Goal: Task Accomplishment & Management: Manage account settings

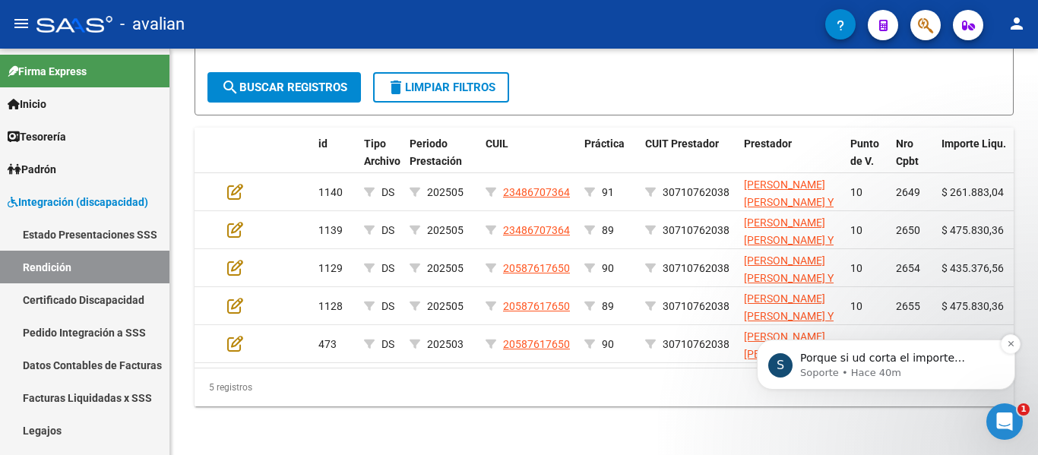
scroll to position [214, 0]
click at [1005, 429] on icon "Abrir Intercom Messenger" at bounding box center [1002, 419] width 25 height 25
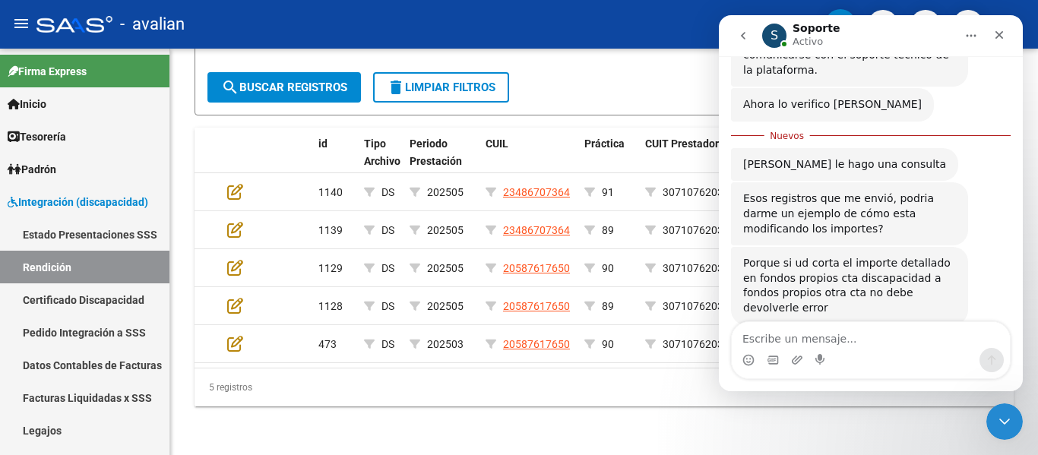
scroll to position [239, 0]
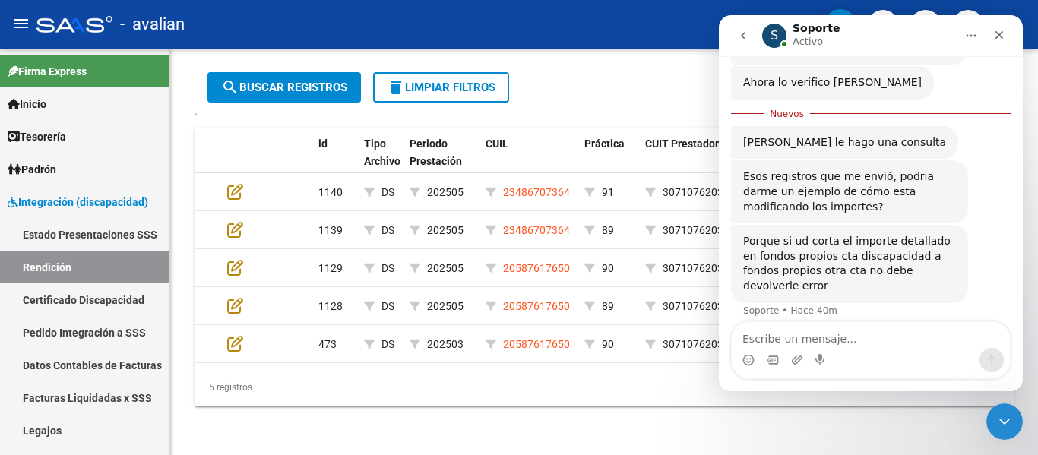
click at [828, 348] on div "Intercom Messenger" at bounding box center [871, 360] width 278 height 24
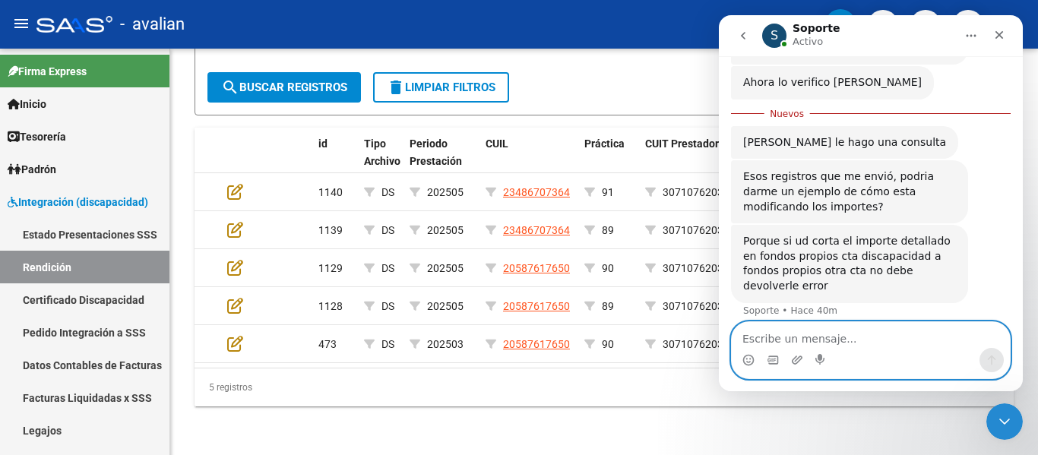
click at [820, 337] on textarea "Escribe un mensaje..." at bounding box center [871, 335] width 278 height 26
type textarea "hola"
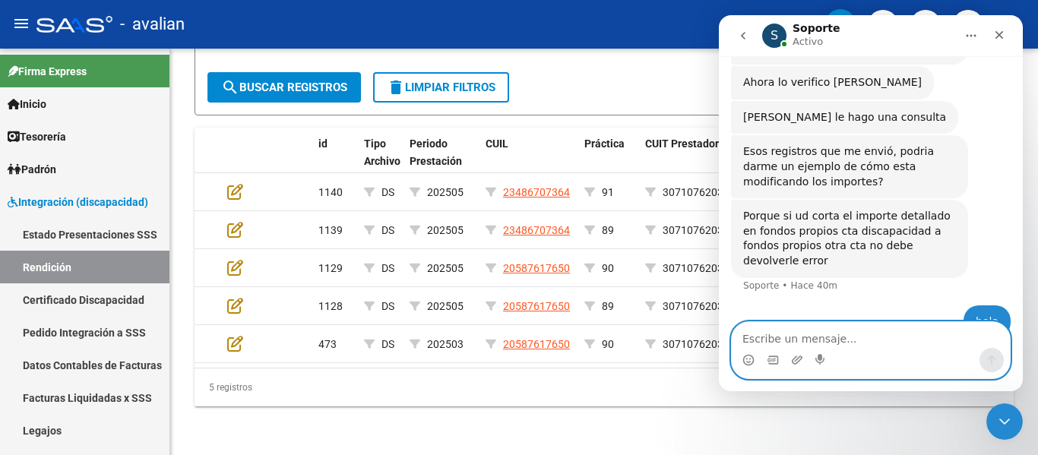
scroll to position [260, 0]
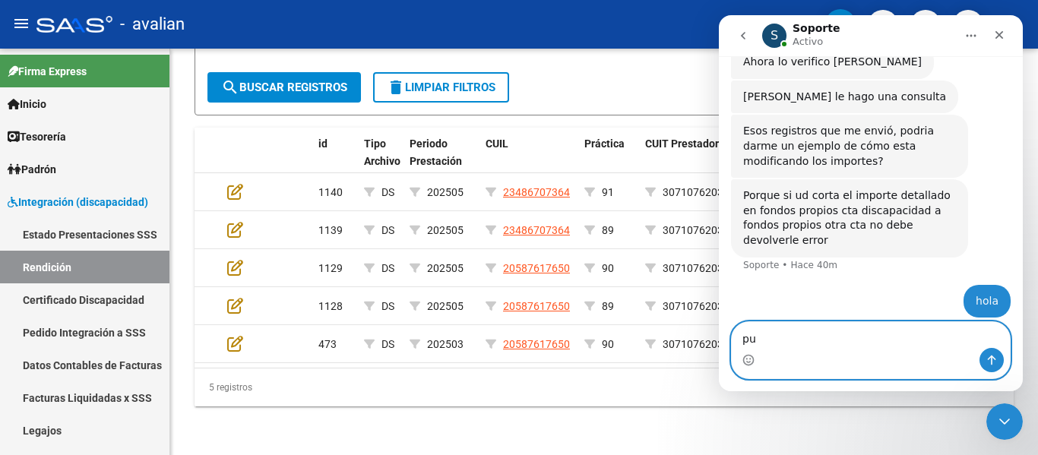
type textarea "p"
type textarea "ingrese el mismo numero a mano"
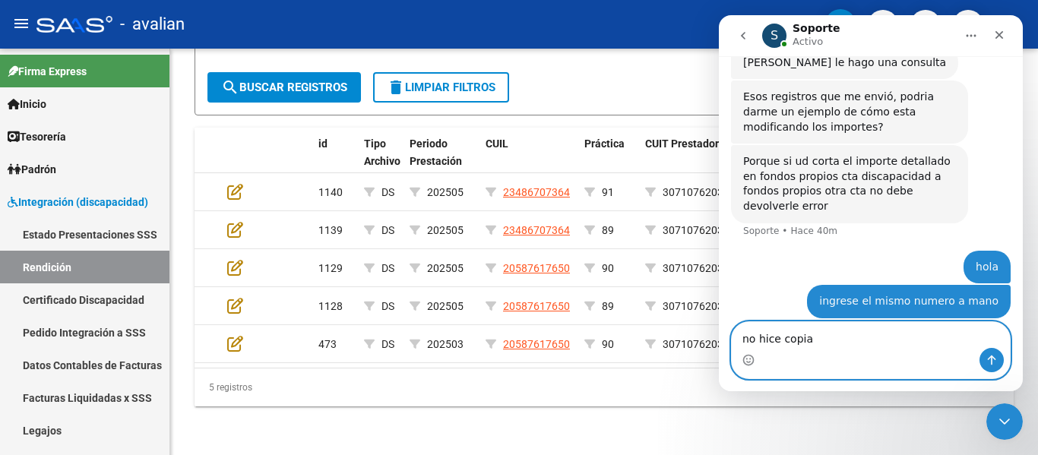
type textarea "no hice copiar"
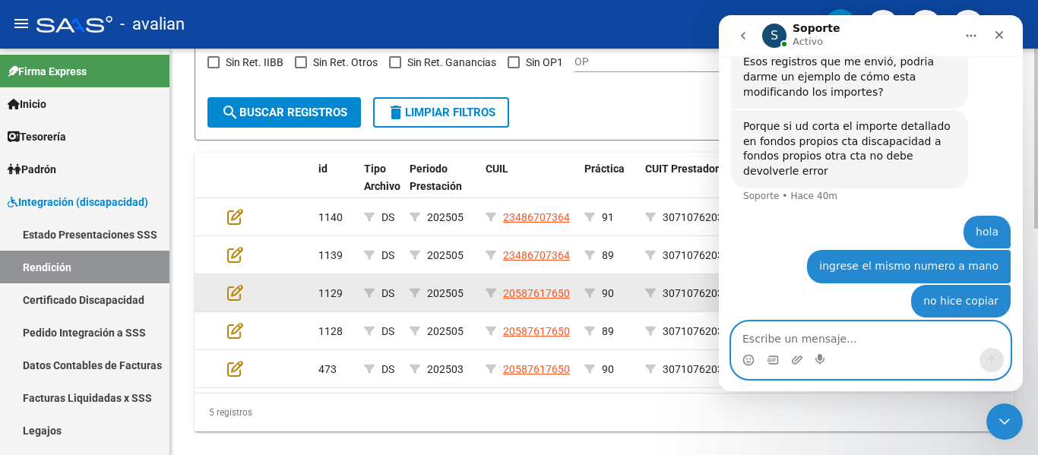
scroll to position [513, 0]
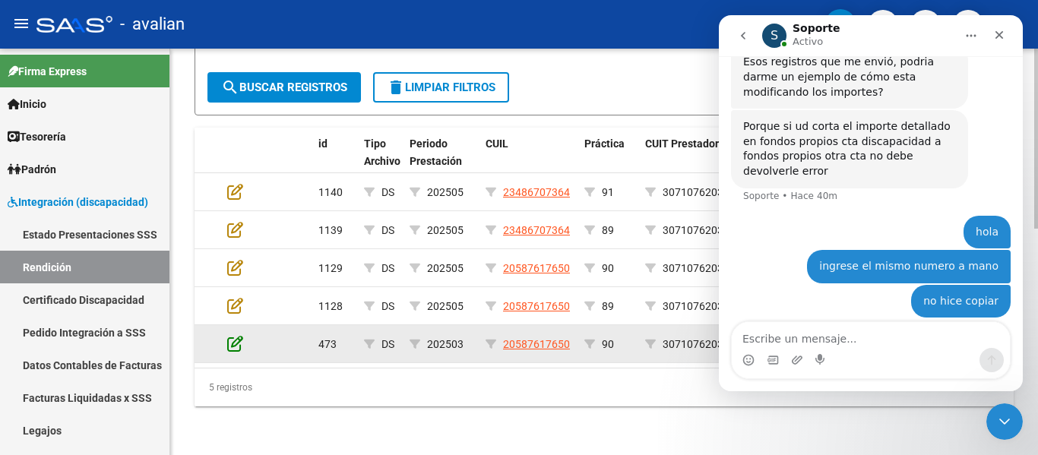
click at [235, 335] on icon at bounding box center [235, 343] width 16 height 17
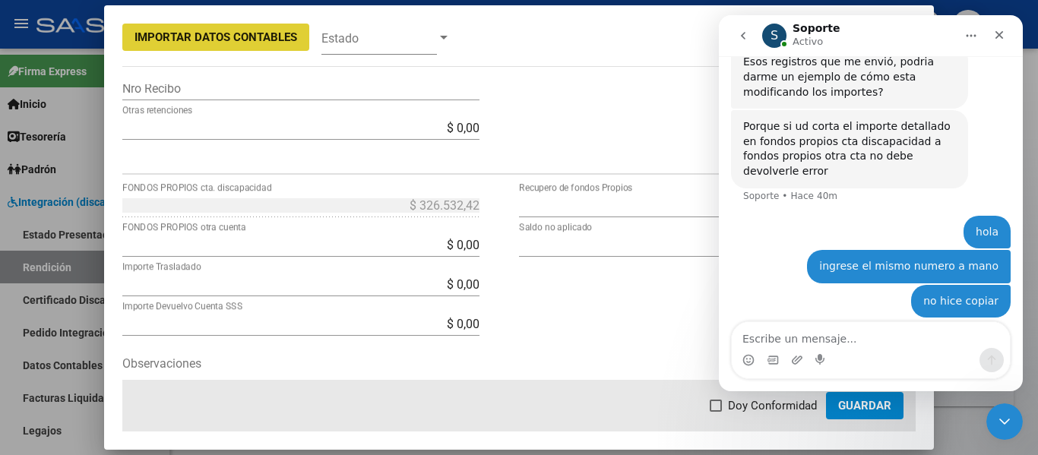
scroll to position [532, 0]
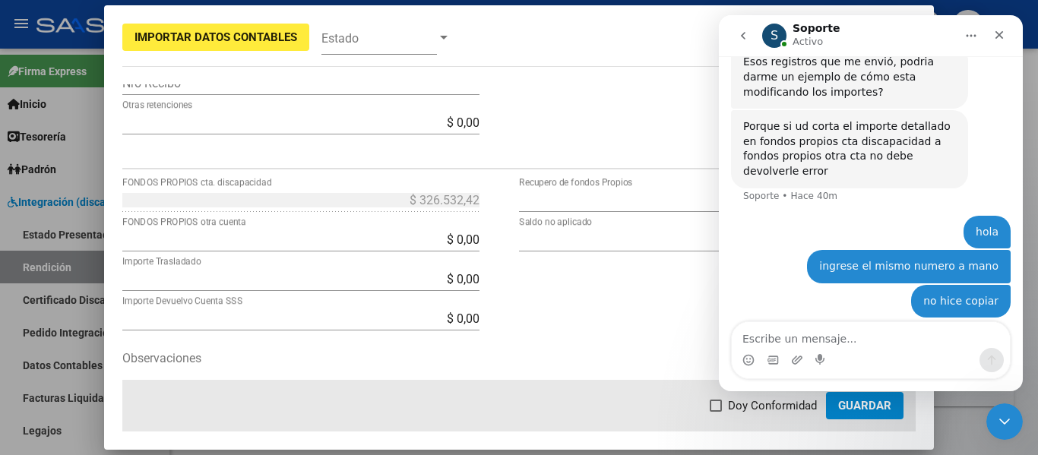
click at [479, 210] on div "$ 326.532,42 FONDOS PROPIOS cta. discapacidad $ 0,00 FONDOS PROPIOS otra cuenta…" at bounding box center [320, 316] width 397 height 256
drag, startPoint x: 417, startPoint y: 236, endPoint x: 543, endPoint y: 252, distance: 127.1
click at [544, 252] on div "$ 326.532,42 FONDOS PROPIOS cta. discapacidad $ 0,00 FONDOS PROPIOS otra cuenta…" at bounding box center [519, 316] width 794 height 256
paste input
click at [470, 217] on div "$ 326.532,42 FONDOS PROPIOS cta. discapacidad" at bounding box center [300, 208] width 357 height 40
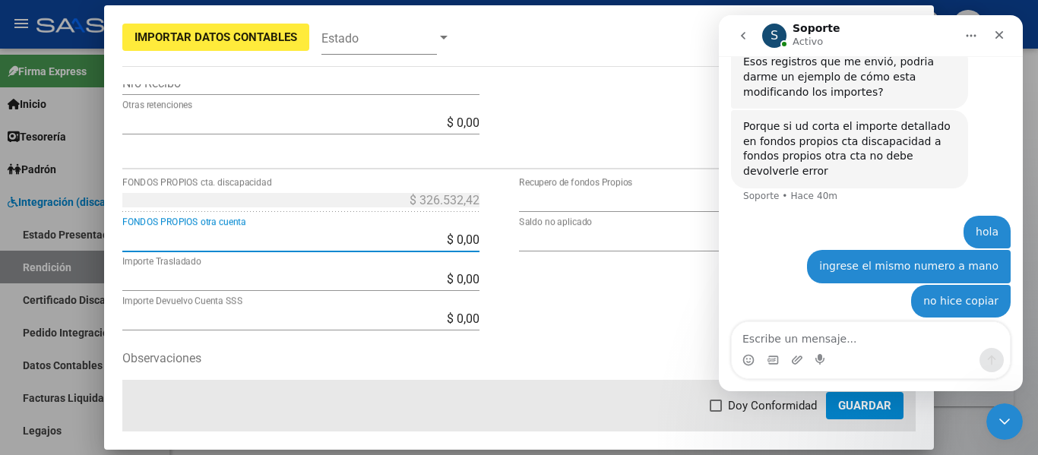
drag, startPoint x: 421, startPoint y: 238, endPoint x: 500, endPoint y: 241, distance: 79.1
click at [500, 241] on div "$ 326.532,42 FONDOS PROPIOS cta. discapacidad $ 0,00 FONDOS PROPIOS otra cuenta…" at bounding box center [320, 316] width 397 height 256
paste input "326.532,42"
type input "$ 326.532,42"
type input "$ 0,00"
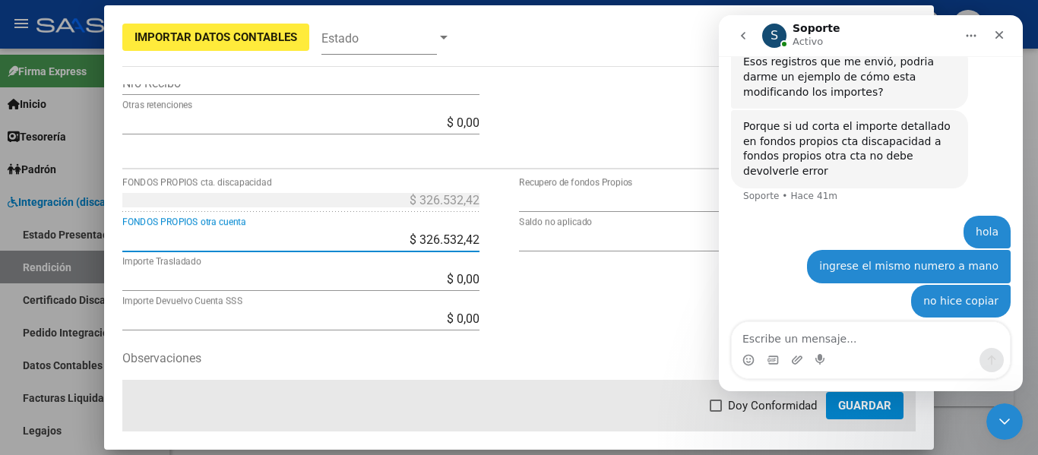
type input "$ 0,00"
click at [562, 291] on div "$ 93.860,92 Recupero de fondos Propios $ 0,00 Saldo no aplicado" at bounding box center [717, 316] width 397 height 256
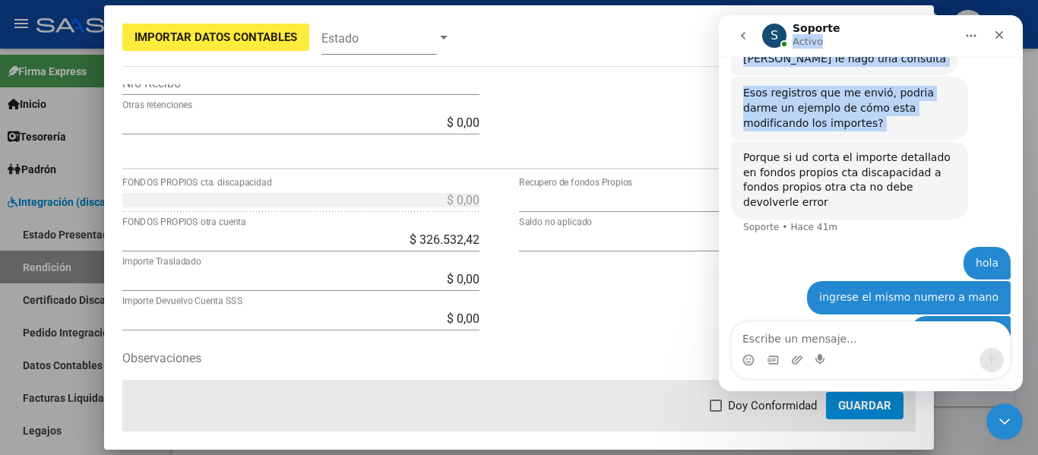
drag, startPoint x: 878, startPoint y: 33, endPoint x: 1036, endPoint y: 91, distance: 167.6
click at [1023, 91] on html "S Soporte Activo Somos el equipo de soporte del sistema. Si algo no funciona po…" at bounding box center [871, 203] width 304 height 376
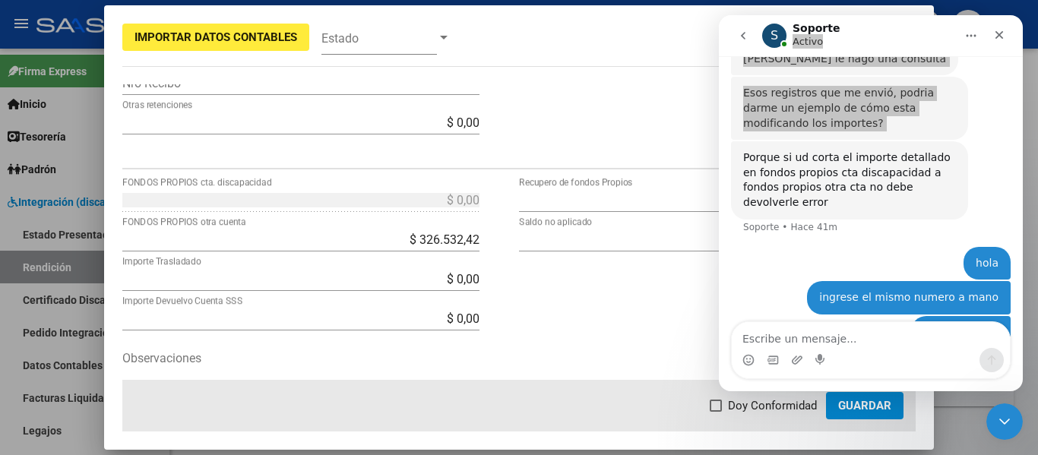
drag, startPoint x: 578, startPoint y: 349, endPoint x: 594, endPoint y: 340, distance: 18.0
click at [585, 350] on div "$ 93.860,92 Recupero de fondos Propios $ 0,00 Saldo no aplicado" at bounding box center [717, 316] width 397 height 256
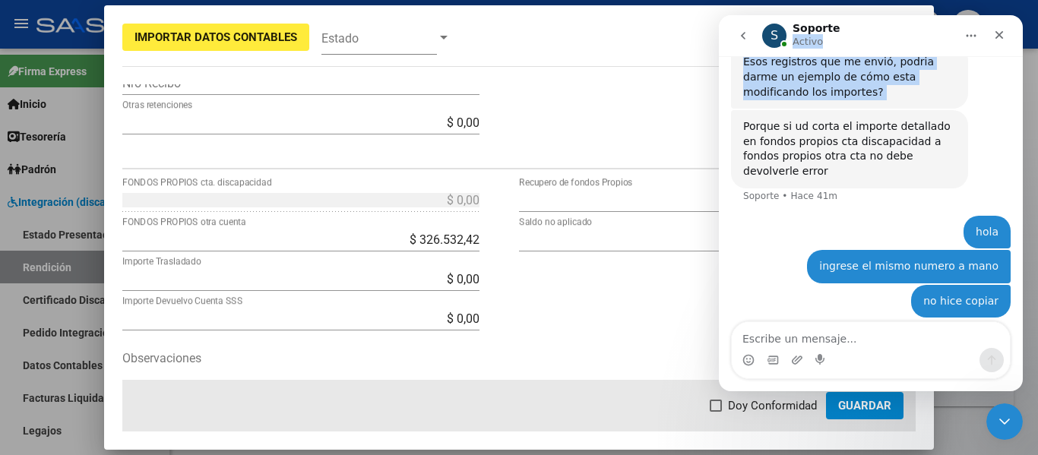
click at [971, 33] on icon "Inicio" at bounding box center [971, 36] width 12 height 12
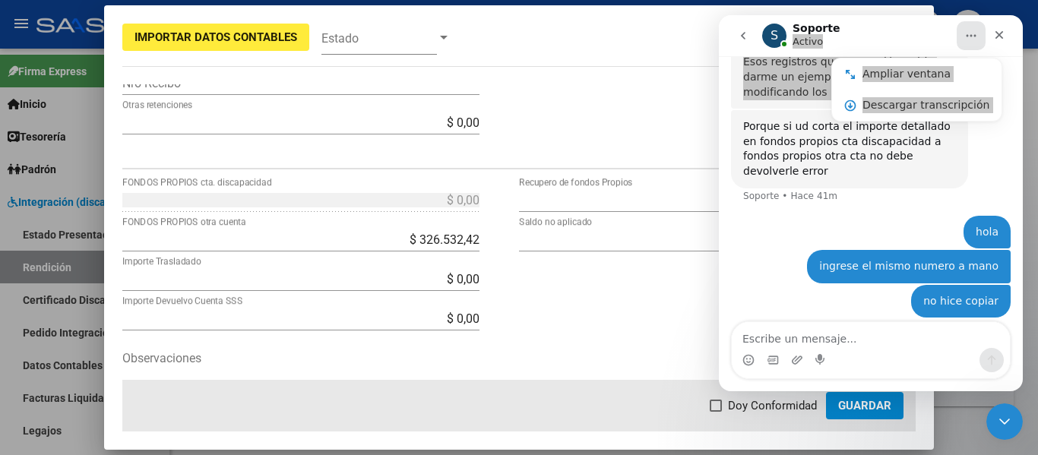
click at [604, 351] on div "$ 93.860,92 Recupero de fondos Propios $ 0,00 Saldo no aplicado" at bounding box center [717, 316] width 397 height 256
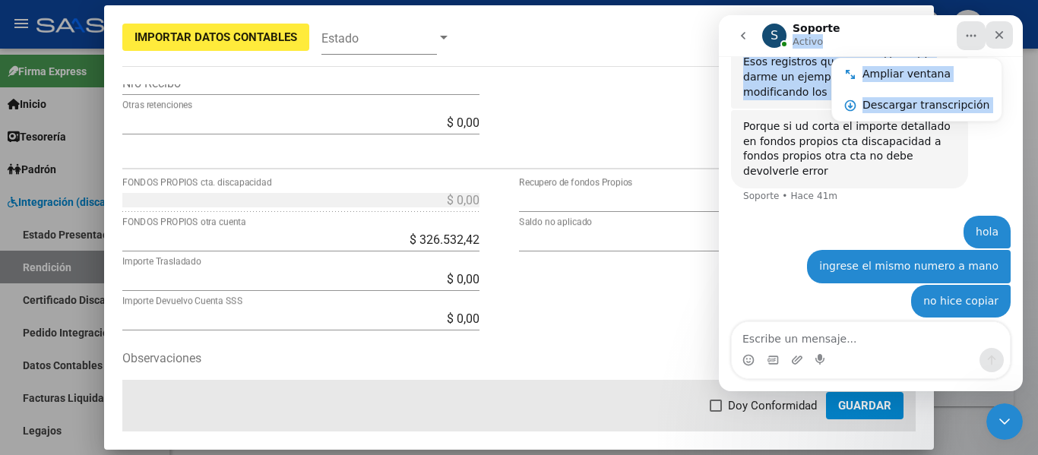
click at [1003, 37] on icon "Cerrar" at bounding box center [999, 35] width 12 height 12
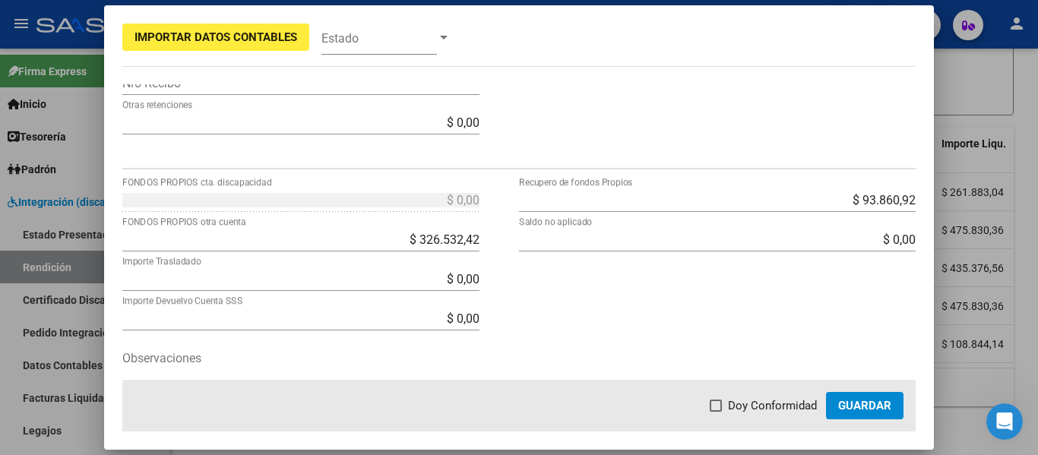
click at [722, 409] on span at bounding box center [716, 406] width 12 height 12
click at [716, 412] on input "Doy Conformidad" at bounding box center [715, 412] width 1 height 1
checkbox input "true"
click at [856, 404] on span "Guardar" at bounding box center [864, 406] width 53 height 14
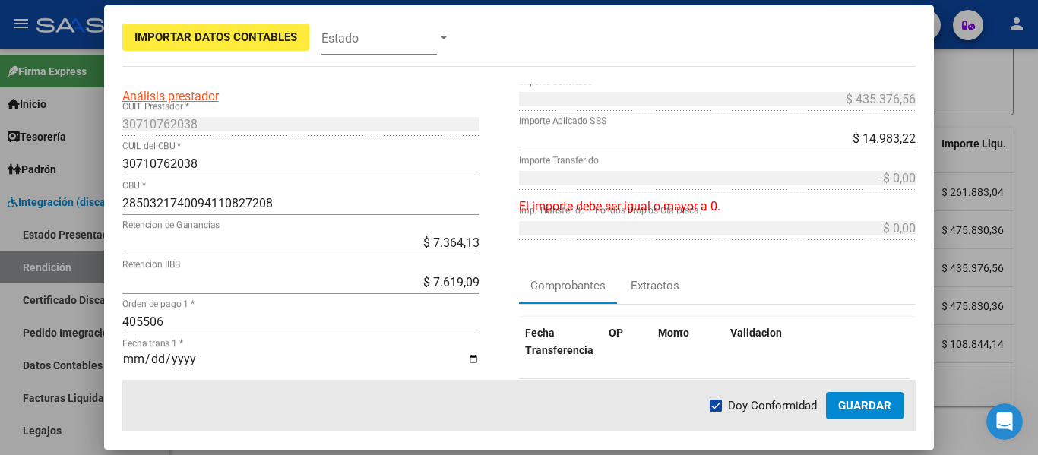
scroll to position [388, 0]
click at [1000, 423] on icon "Abrir Intercom Messenger" at bounding box center [1002, 419] width 25 height 25
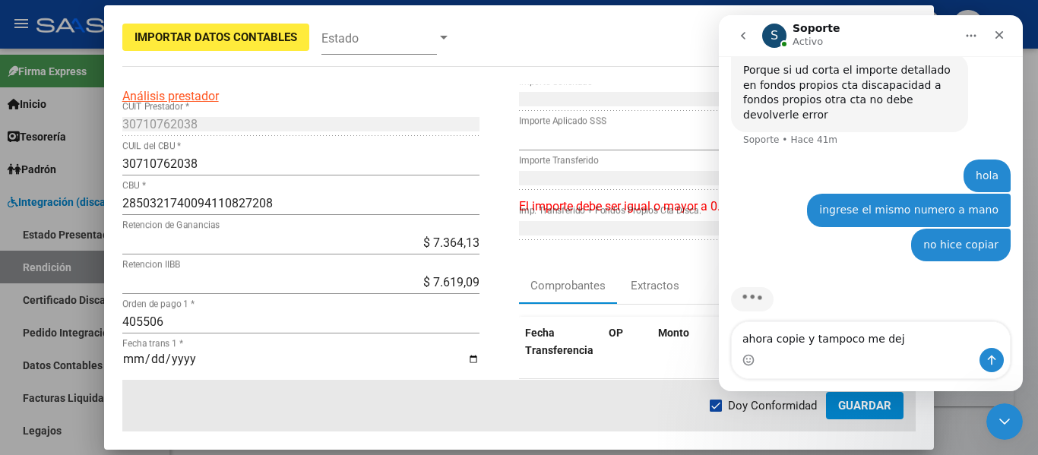
type textarea "ahora copie y tampoco me deja"
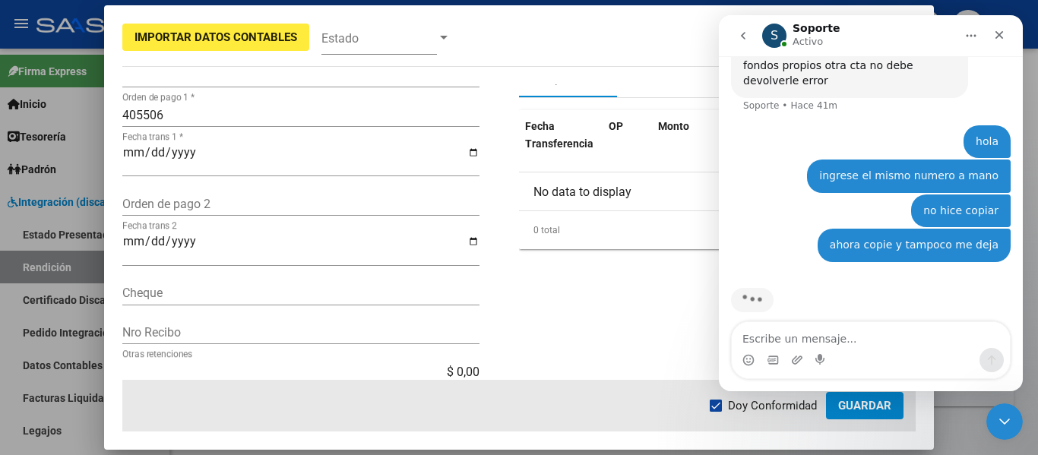
scroll to position [304, 0]
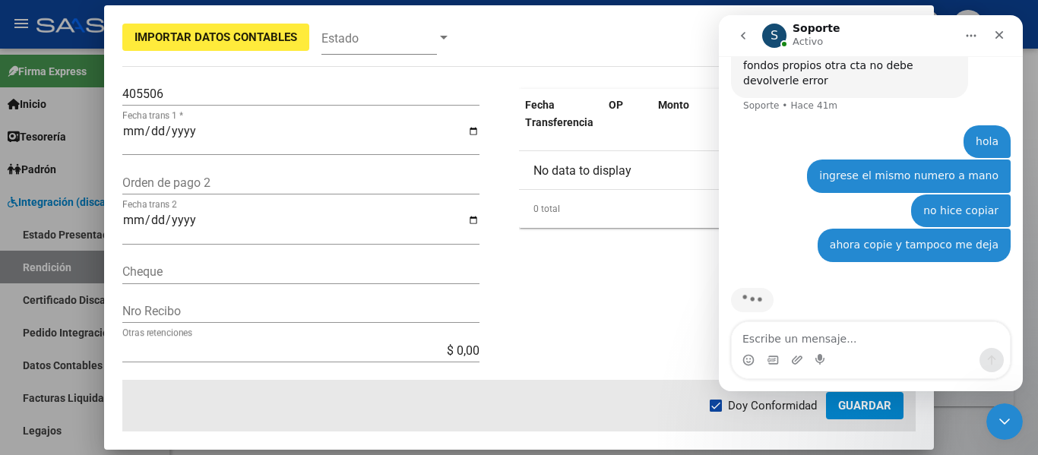
drag, startPoint x: 763, startPoint y: 339, endPoint x: 1431, endPoint y: 349, distance: 668.0
click at [763, 339] on textarea "Escribe un mensaje..." at bounding box center [871, 335] width 278 height 26
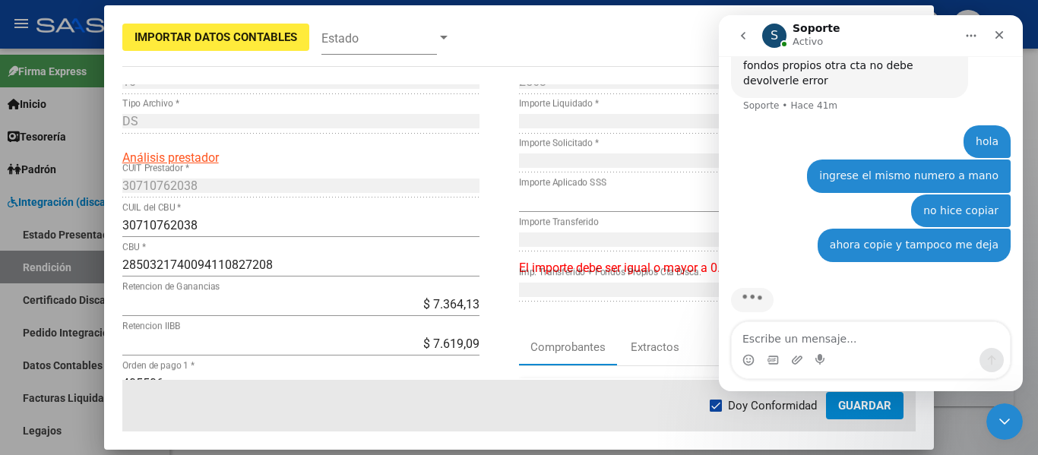
scroll to position [0, 0]
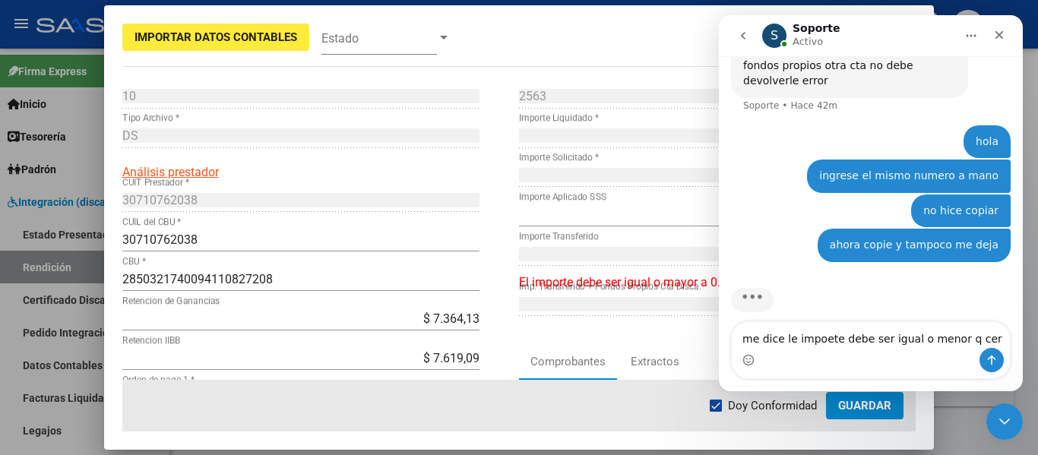
type textarea "me dice le impoete debe ser igual o menor q cero"
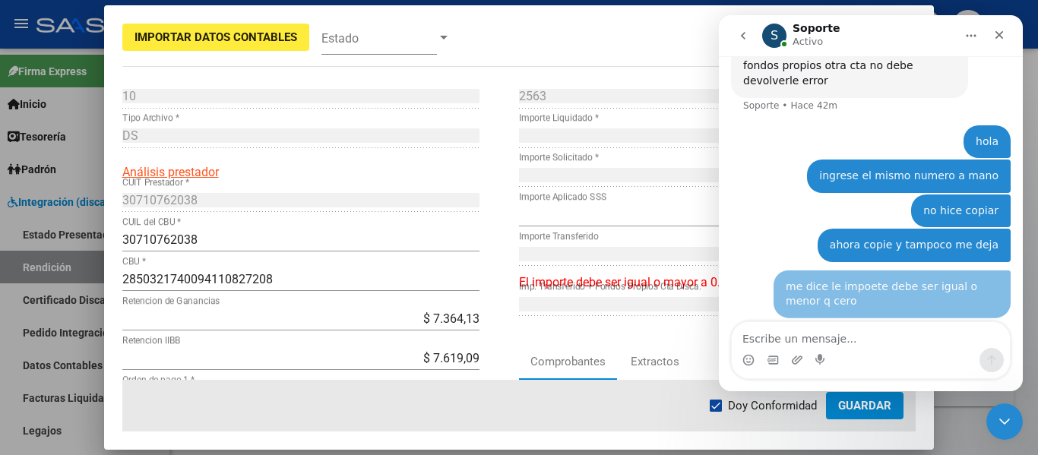
scroll to position [471, 0]
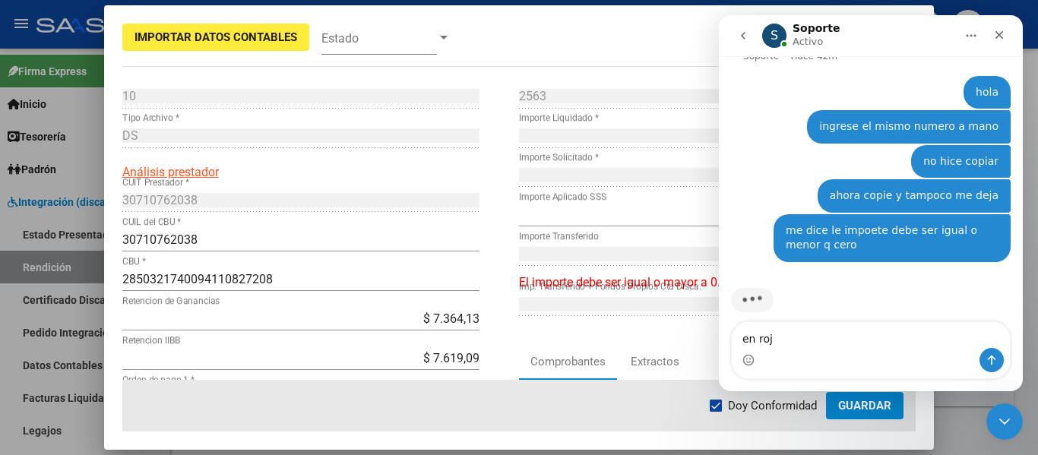
type textarea "en rojo"
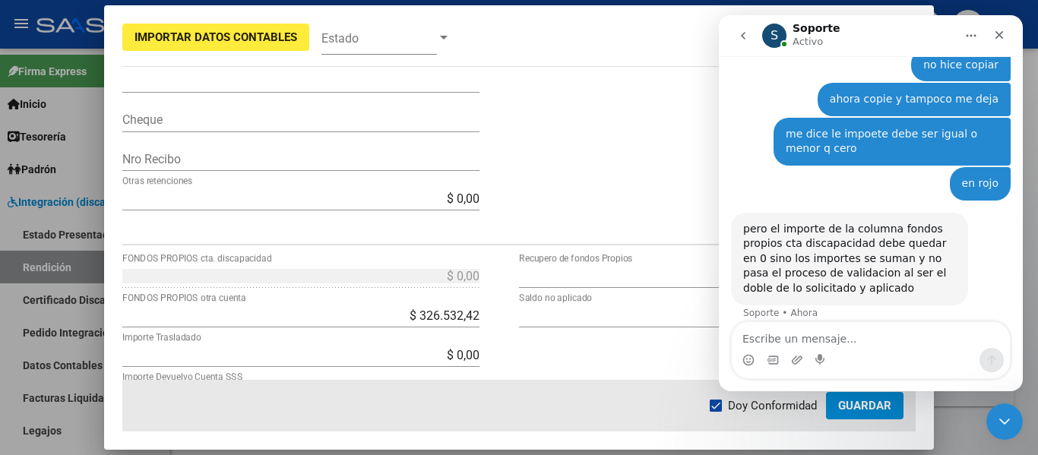
scroll to position [611, 0]
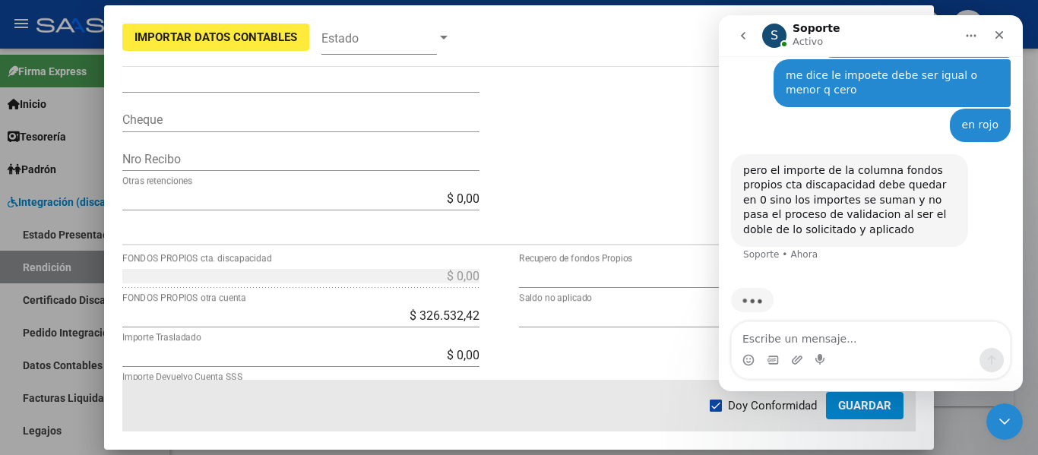
click at [802, 334] on textarea "Escribe un mensaje..." at bounding box center [871, 335] width 278 height 26
type textarea "si ese deje en 0"
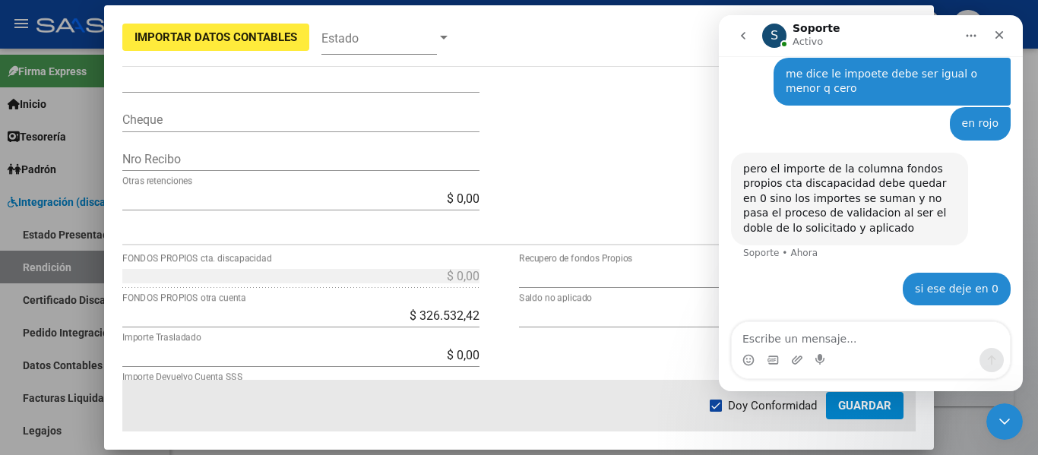
scroll to position [598, 0]
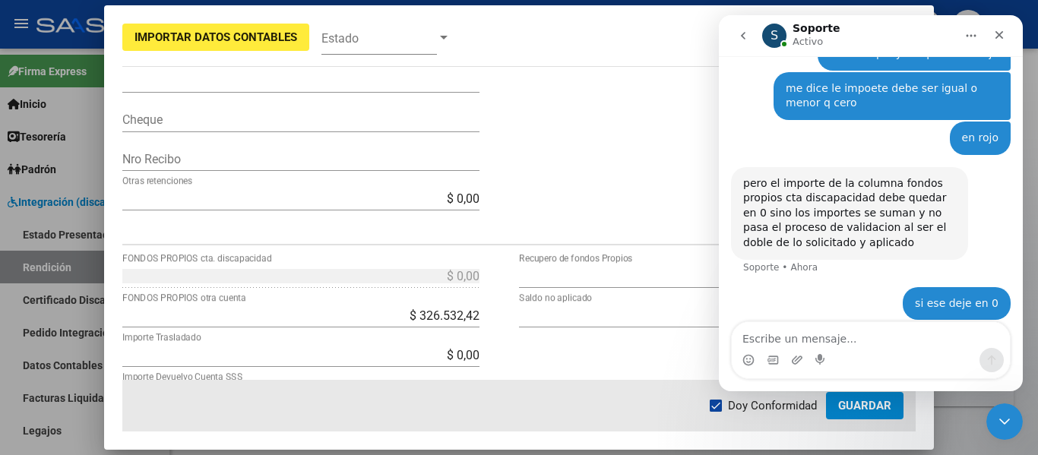
click at [474, 277] on app-form-text-field "$ 0,00 FONDOS PROPIOS cta. discapacidad" at bounding box center [306, 276] width 369 height 14
click at [435, 263] on form "10 Punto de Venta * DS Tipo Archivo * Análisis prestador 30710762038 CUIT Prest…" at bounding box center [519, 73] width 794 height 891
click at [452, 285] on div "$ 0,00 FONDOS PROPIOS cta. discapacidad" at bounding box center [300, 276] width 357 height 24
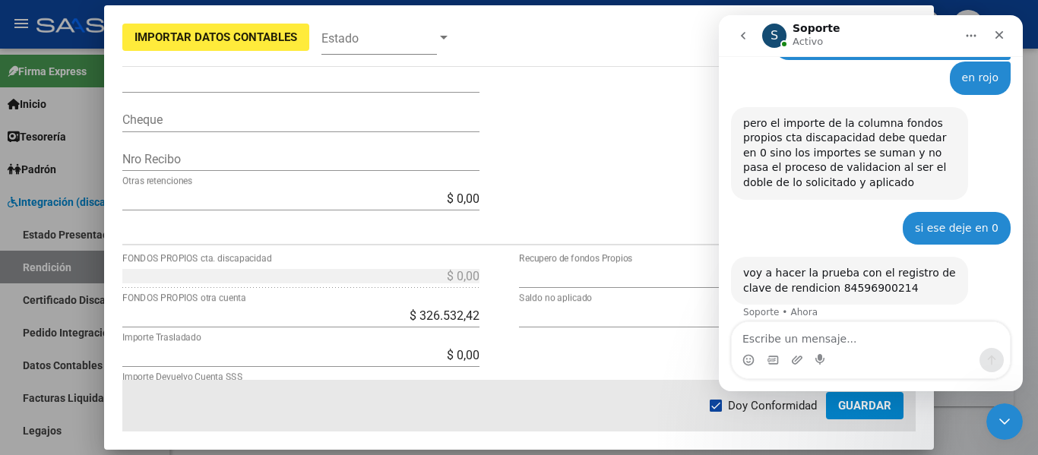
scroll to position [717, 0]
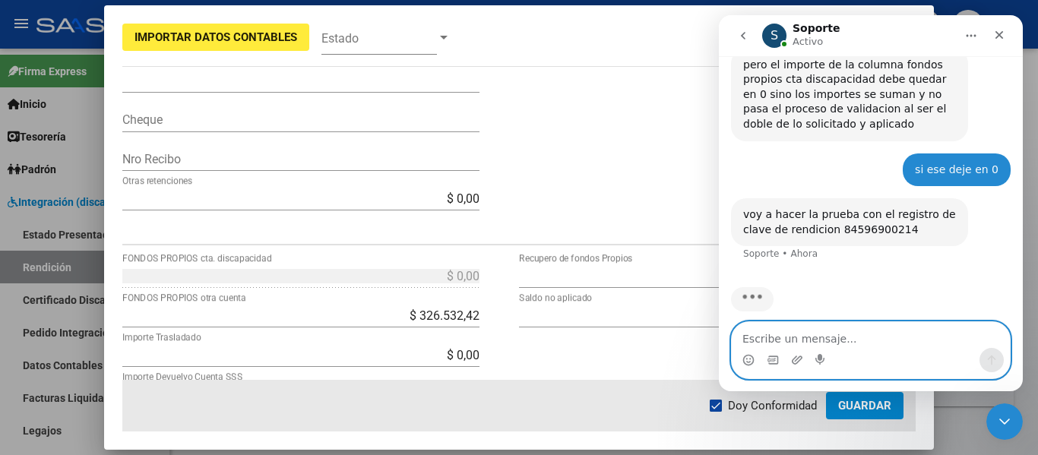
click at [828, 339] on textarea "Escribe un mensaje..." at bounding box center [871, 335] width 278 height 26
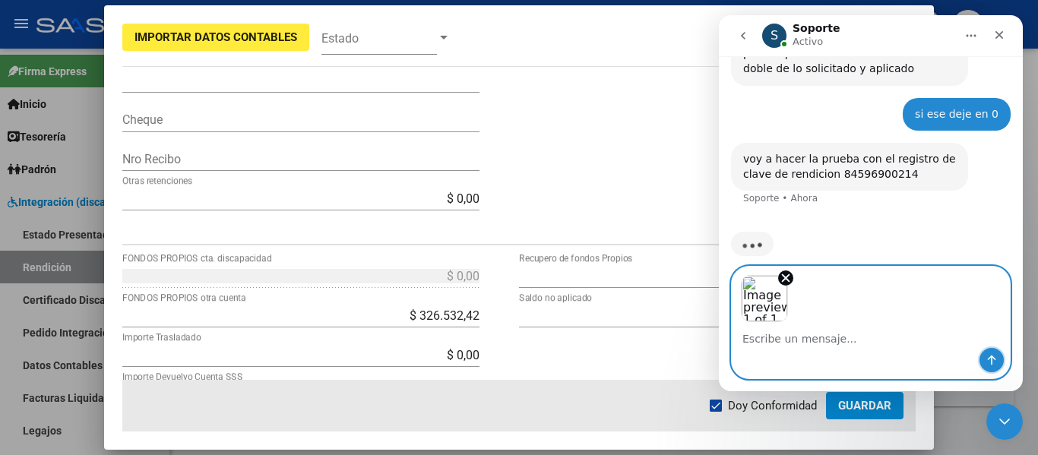
click at [994, 361] on icon "Enviar un mensaje…" at bounding box center [992, 360] width 12 height 12
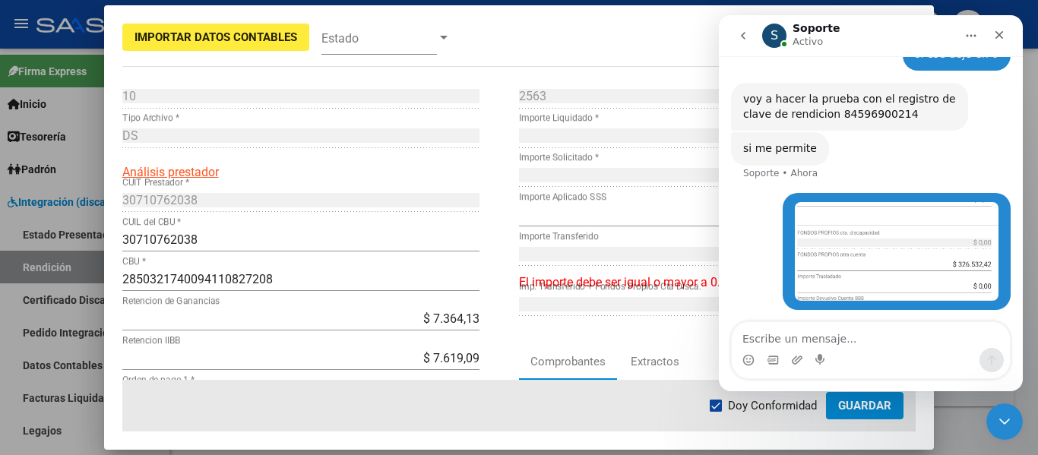
scroll to position [821, 0]
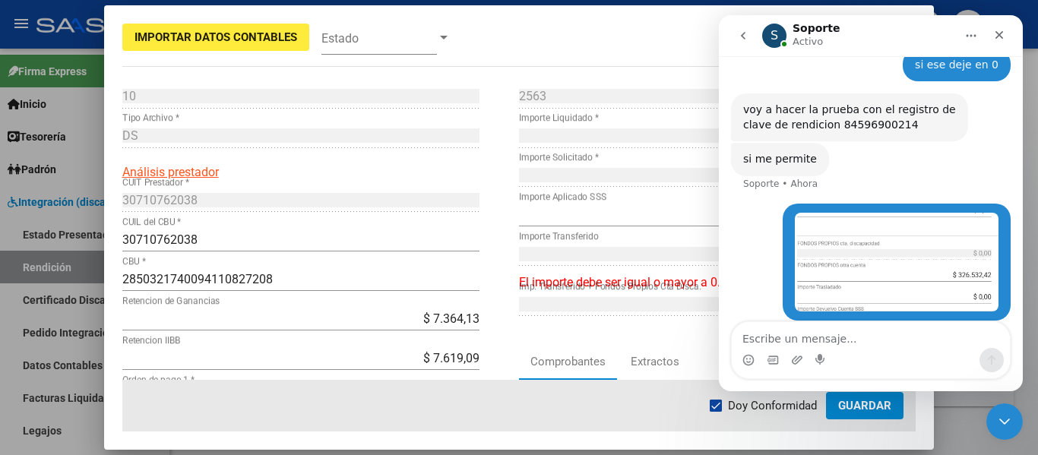
click at [1026, 31] on div at bounding box center [519, 227] width 1038 height 455
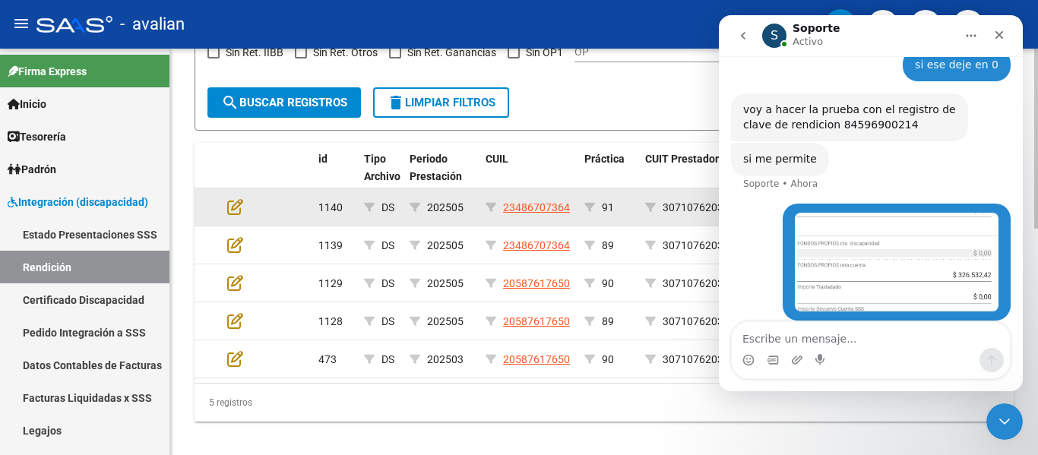
scroll to position [513, 0]
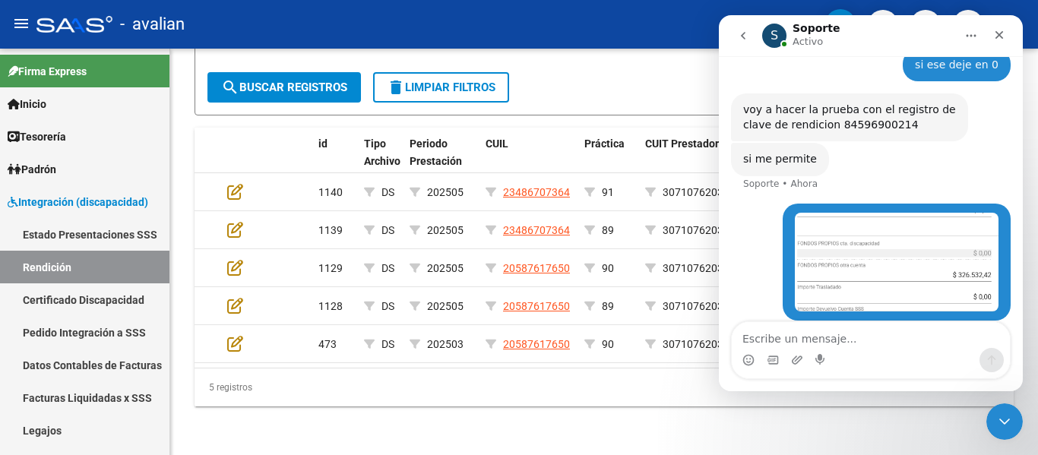
click at [783, 339] on textarea "Escribe un mensaje..." at bounding box center [871, 335] width 278 height 26
type textarea "yo no veo el numero ese"
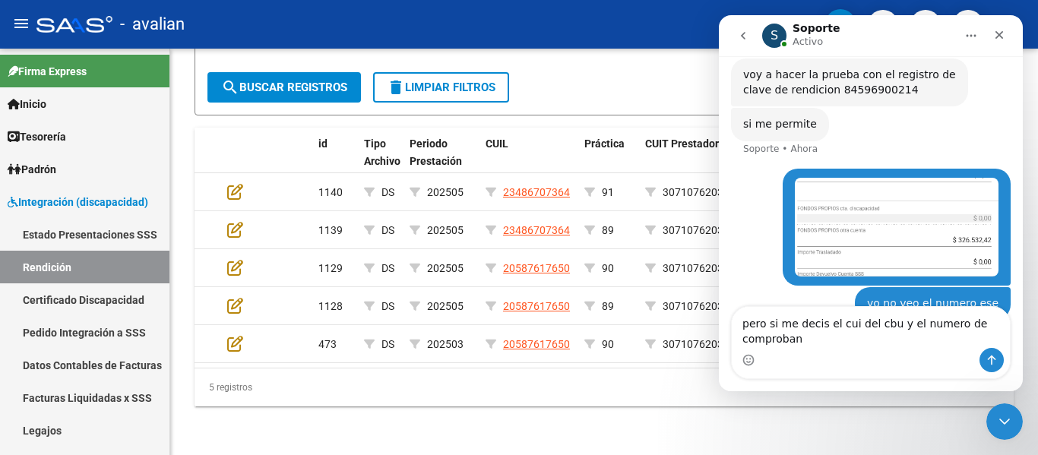
scroll to position [872, 0]
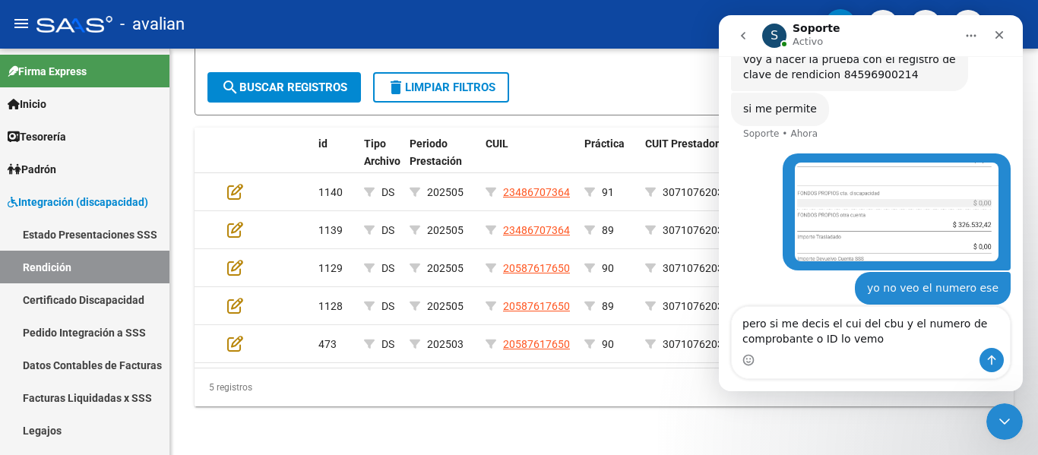
type textarea "pero si me decis el cui del cbu y el numero de comprobante o ID lo vemos"
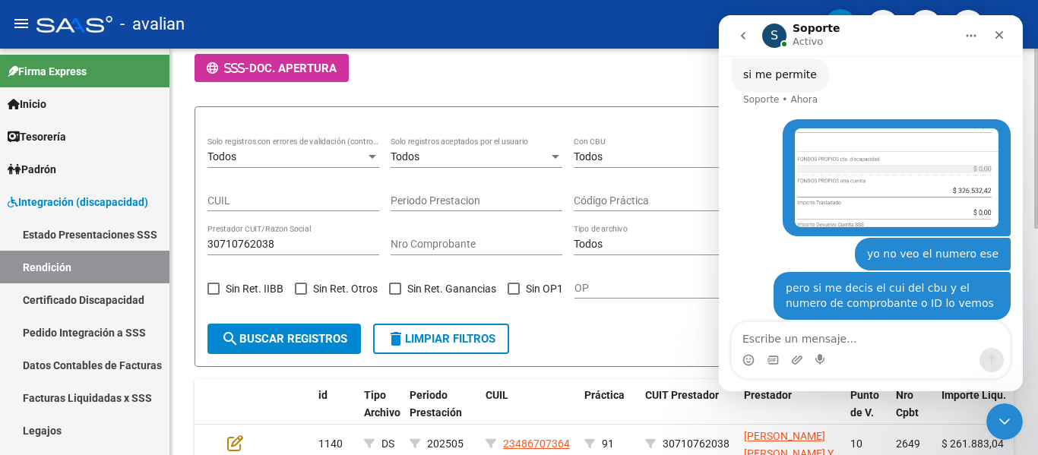
scroll to position [285, 0]
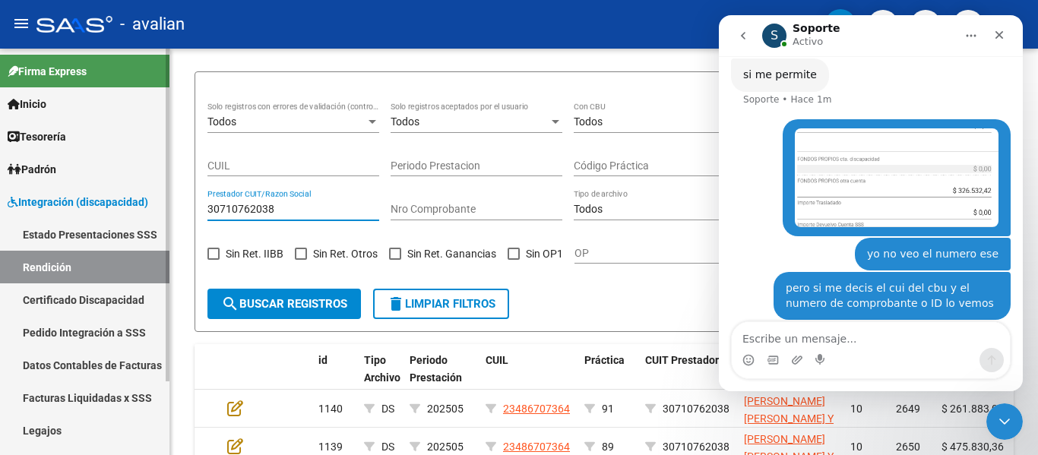
drag, startPoint x: 288, startPoint y: 211, endPoint x: 126, endPoint y: 185, distance: 163.9
click at [126, 185] on mat-sidenav-container "Firma Express Inicio Calendario SSS Instructivos Contacto OS Tesorería Extracto…" at bounding box center [519, 252] width 1038 height 407
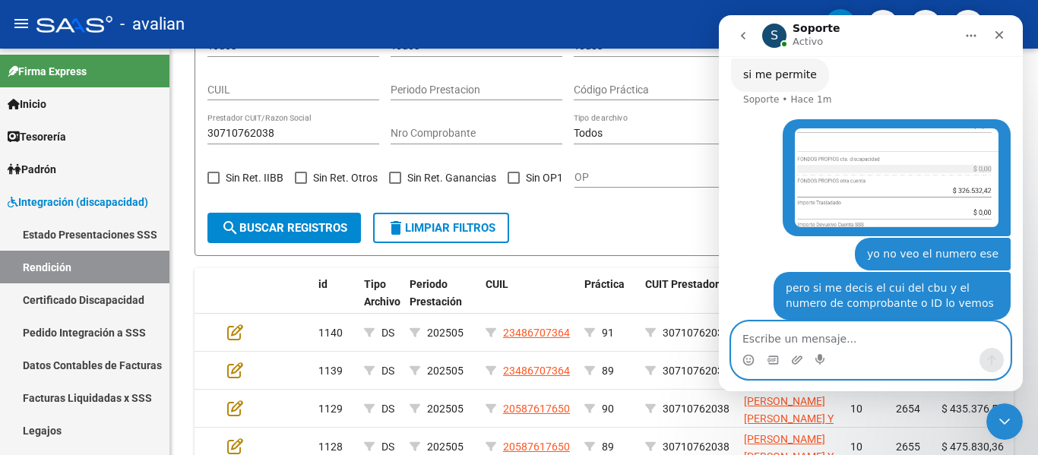
click at [856, 339] on textarea "Escribe un mensaje..." at bounding box center [871, 335] width 278 height 26
paste textarea "30710762038"
type textarea "yo estaba intentanod modificar el de cuit de cbu 30710762038"
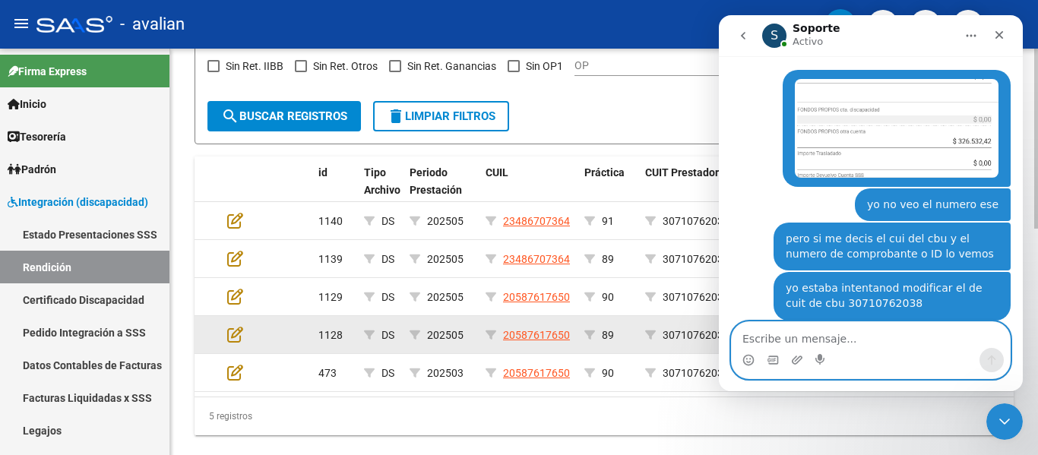
scroll to position [513, 0]
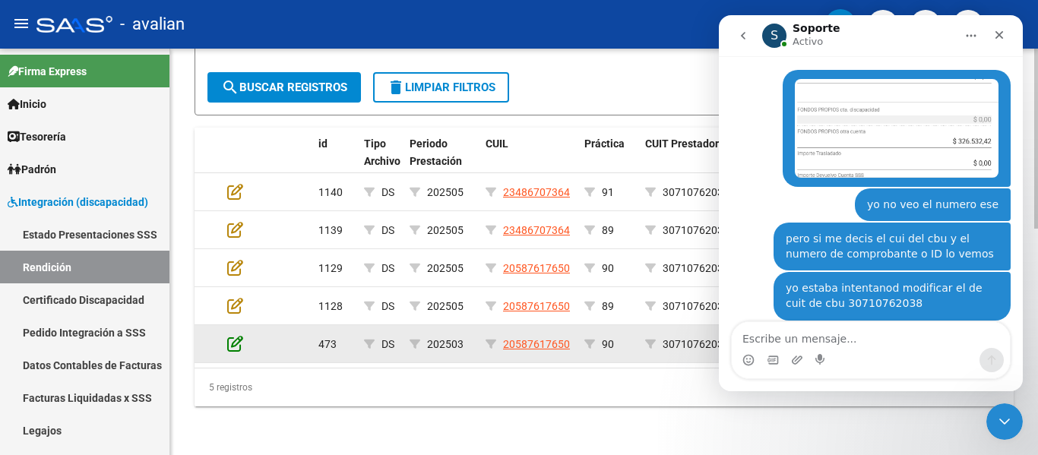
click at [229, 335] on icon at bounding box center [235, 343] width 16 height 17
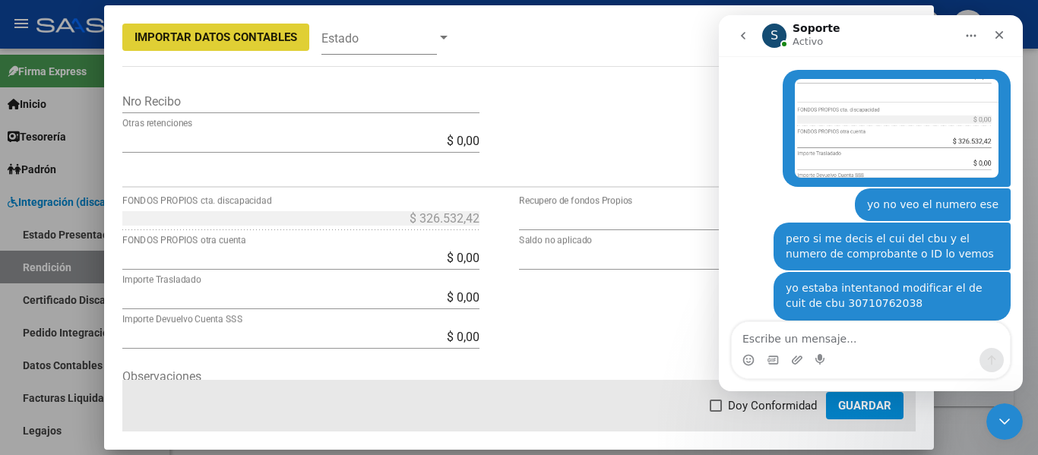
scroll to position [596, 0]
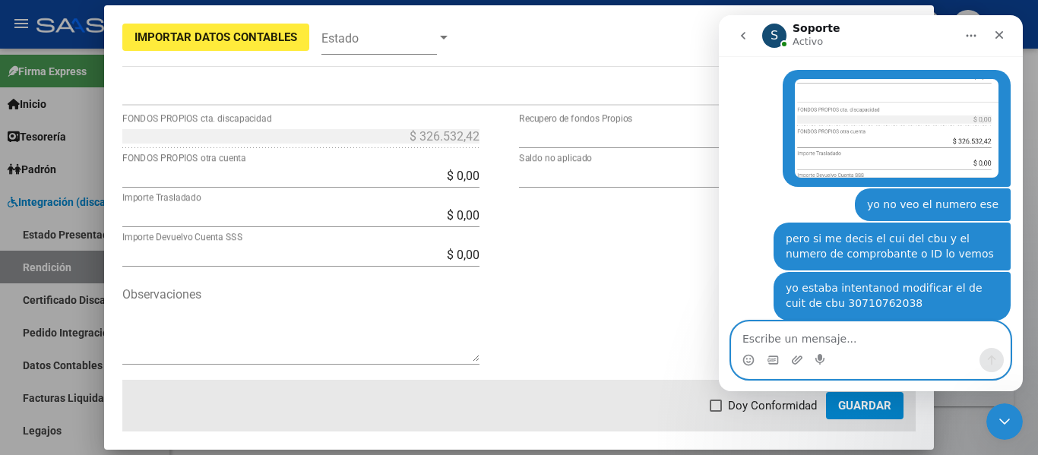
click at [753, 332] on textarea "Escribe un mensaje..." at bounding box center [871, 335] width 278 height 26
type textarea "id 473"
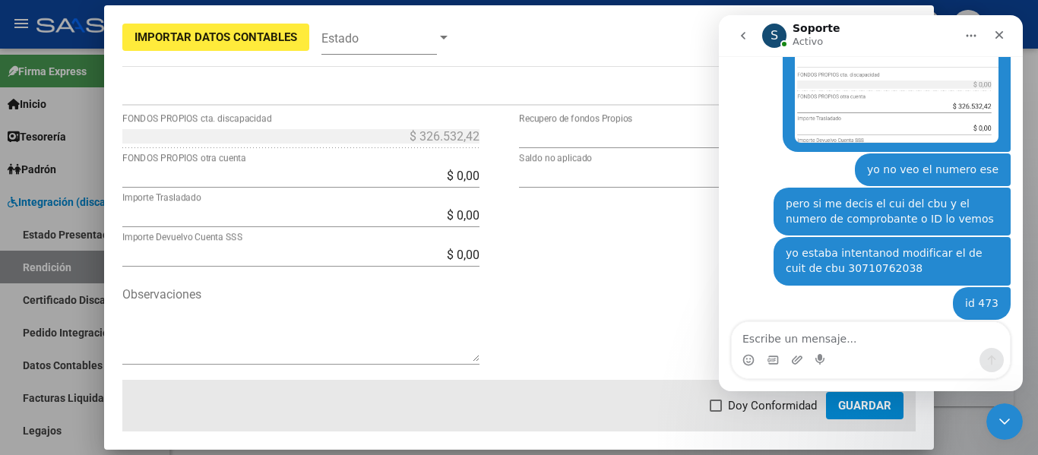
click at [563, 254] on div "$ 93.860,92 Recupero de fondos Propios $ 0,00 Saldo no aplicado" at bounding box center [717, 252] width 397 height 256
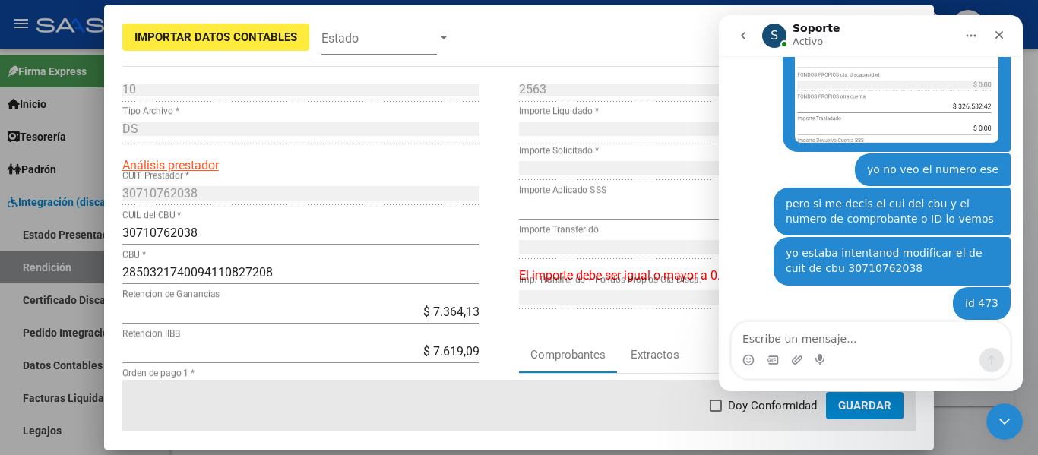
scroll to position [0, 0]
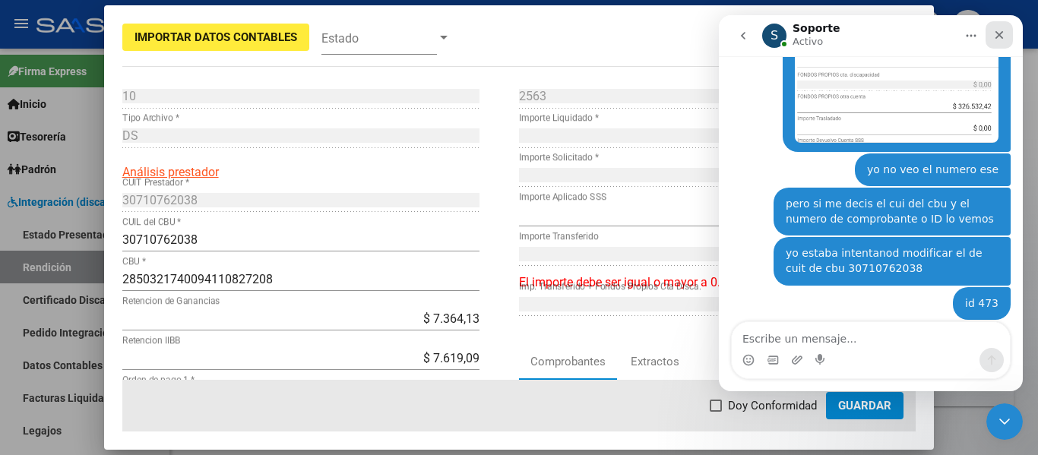
click at [1001, 36] on icon "Cerrar" at bounding box center [999, 35] width 8 height 8
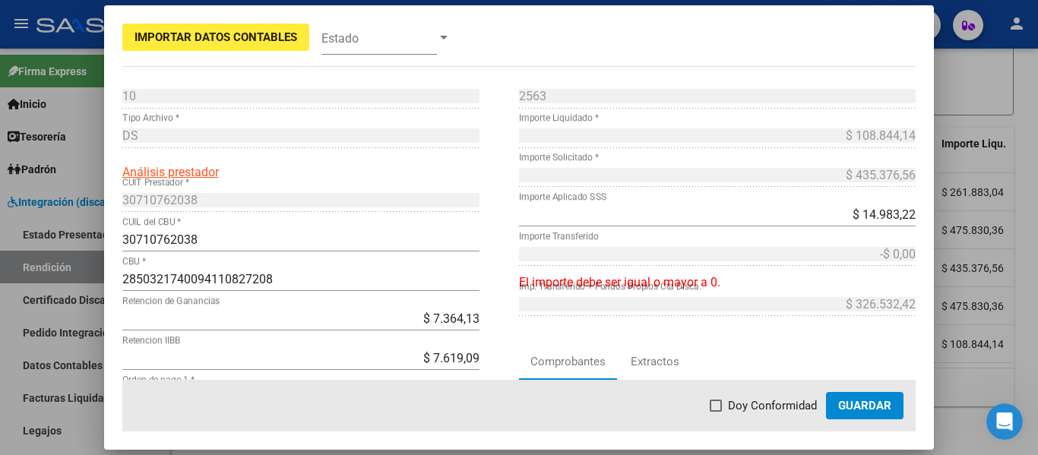
click at [967, 73] on div at bounding box center [519, 227] width 1038 height 455
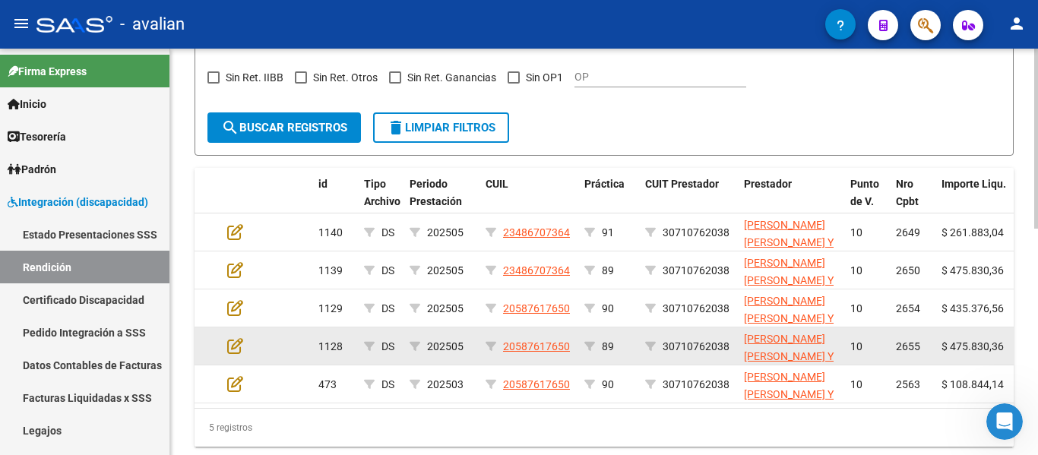
scroll to position [437, 0]
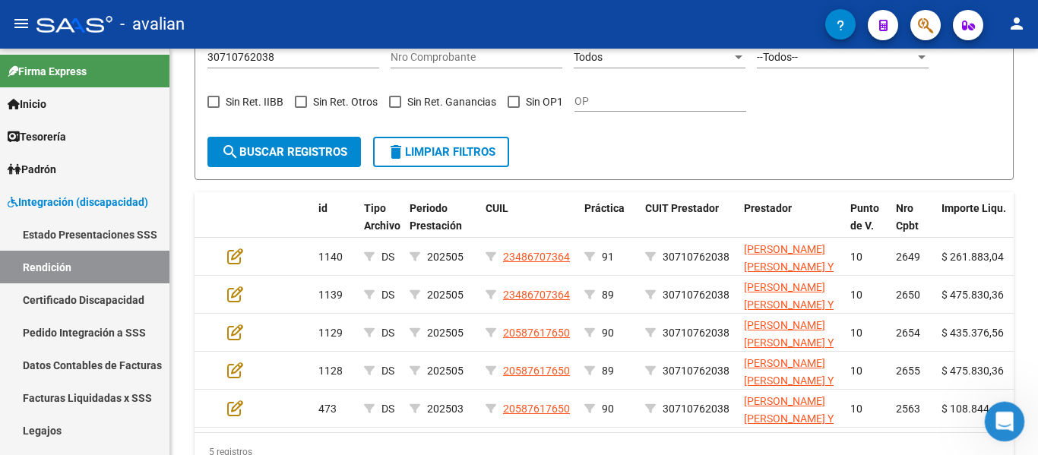
click at [1006, 426] on icon "Abrir Intercom Messenger" at bounding box center [1002, 419] width 25 height 25
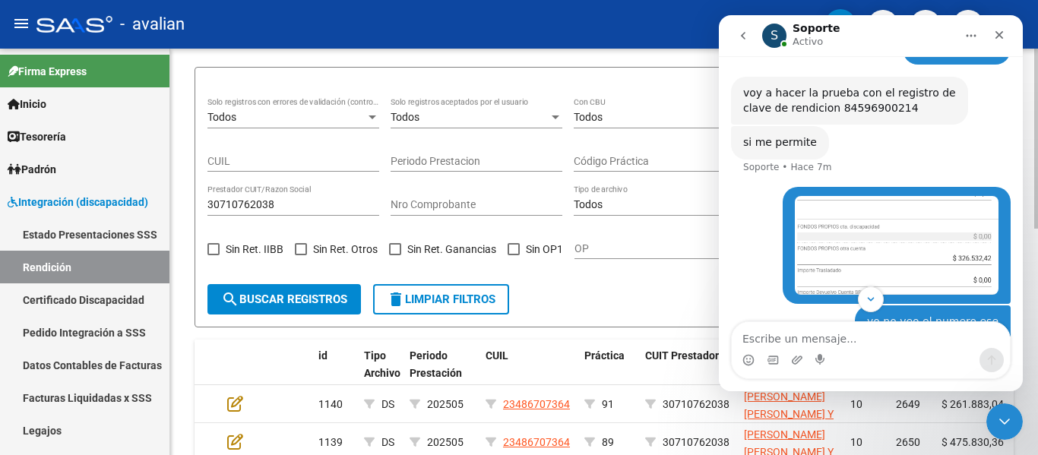
scroll to position [285, 0]
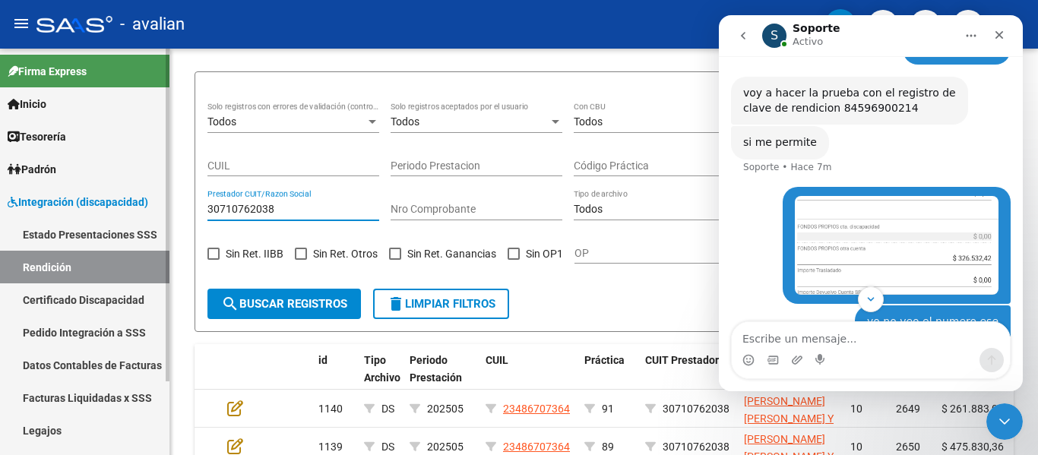
drag, startPoint x: 302, startPoint y: 203, endPoint x: 92, endPoint y: 195, distance: 210.6
click at [76, 182] on mat-sidenav-container "Firma Express Inicio Calendario SSS Instructivos Contacto OS Tesorería Extracto…" at bounding box center [519, 252] width 1038 height 407
click at [419, 296] on button "delete Limpiar filtros" at bounding box center [441, 304] width 136 height 30
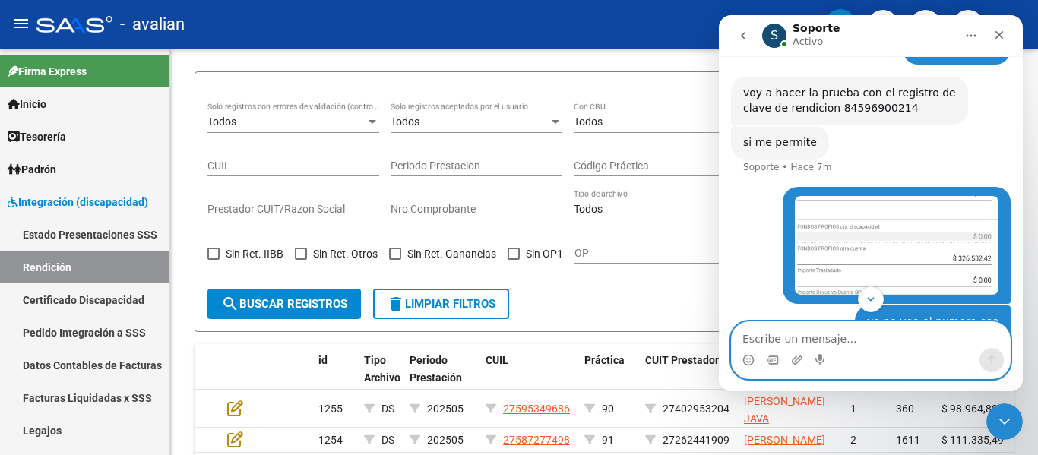
click at [778, 339] on textarea "Escribe un mensaje..." at bounding box center [871, 335] width 278 height 26
type textarea "avisame por favor"
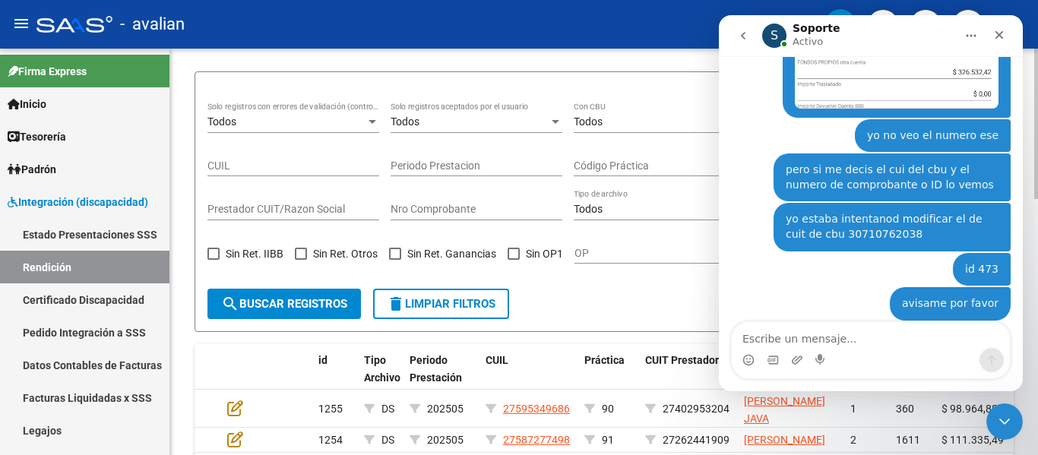
click at [638, 270] on div "OP" at bounding box center [660, 254] width 172 height 43
click at [1008, 37] on div "Cerrar" at bounding box center [999, 34] width 27 height 27
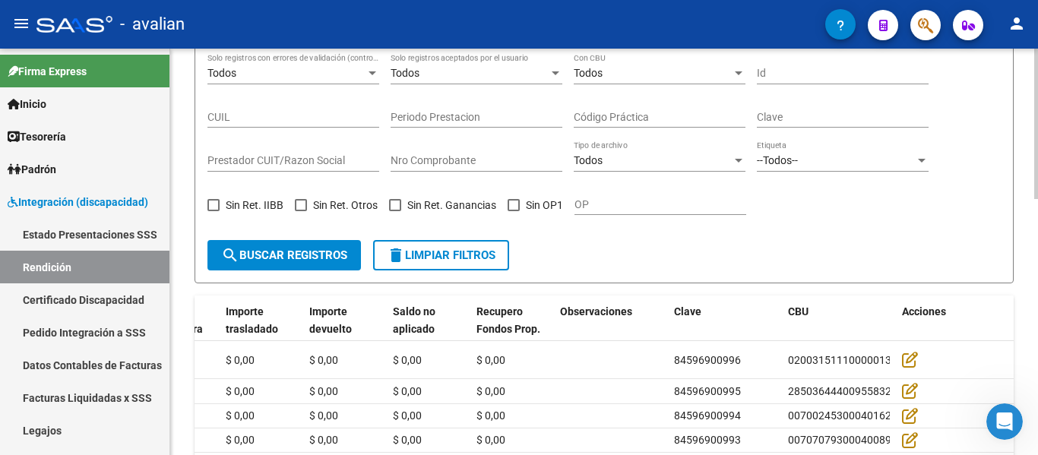
scroll to position [311, 0]
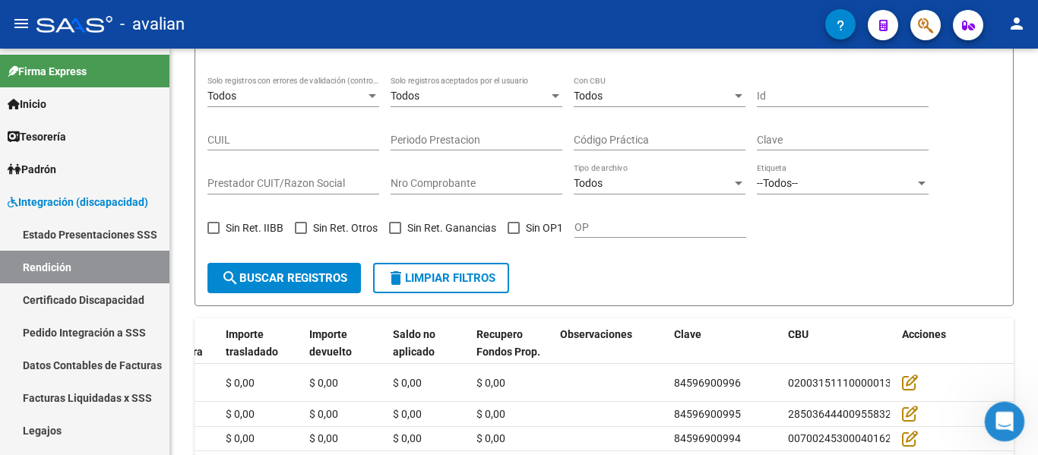
click at [998, 410] on icon "Abrir Intercom Messenger" at bounding box center [1002, 419] width 25 height 25
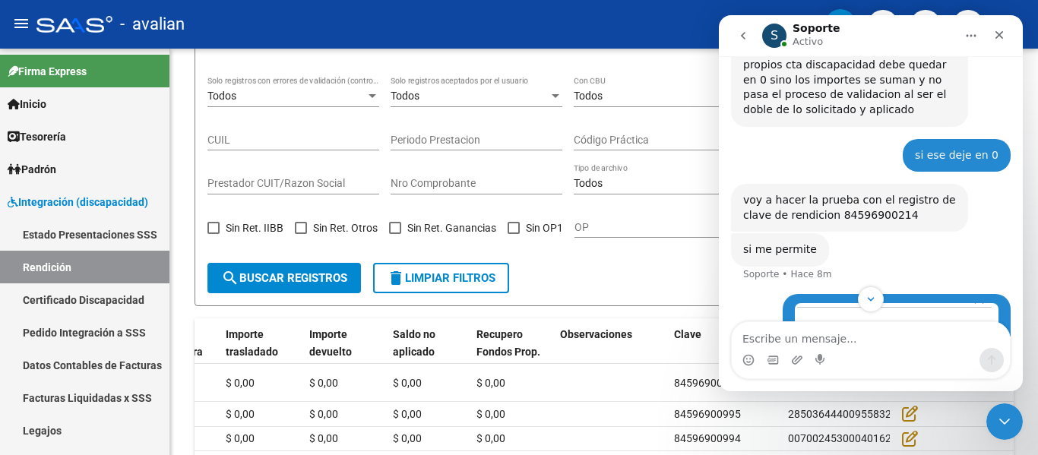
scroll to position [720, 0]
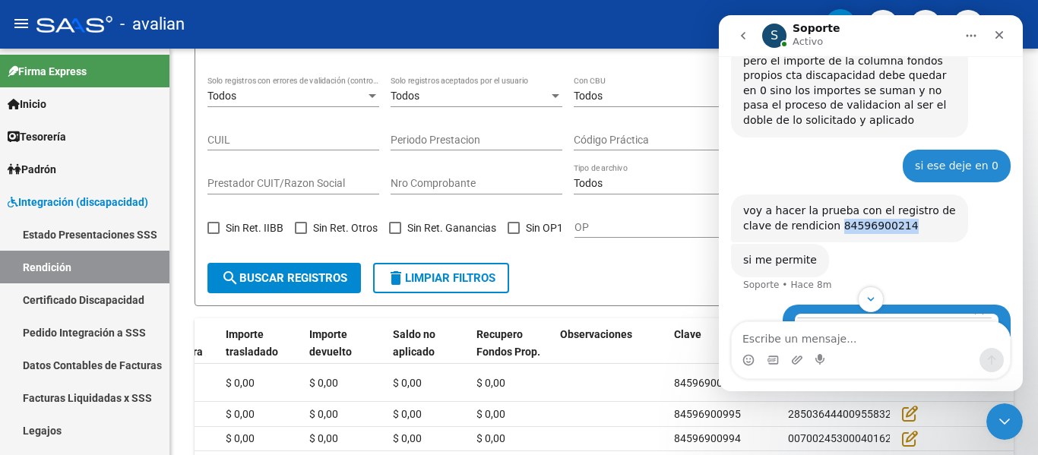
drag, startPoint x: 806, startPoint y: 215, endPoint x: 869, endPoint y: 217, distance: 63.1
click at [869, 217] on div "voy a hacer la prueba con el registro de clave de rendicion 84596900214" at bounding box center [849, 219] width 213 height 30
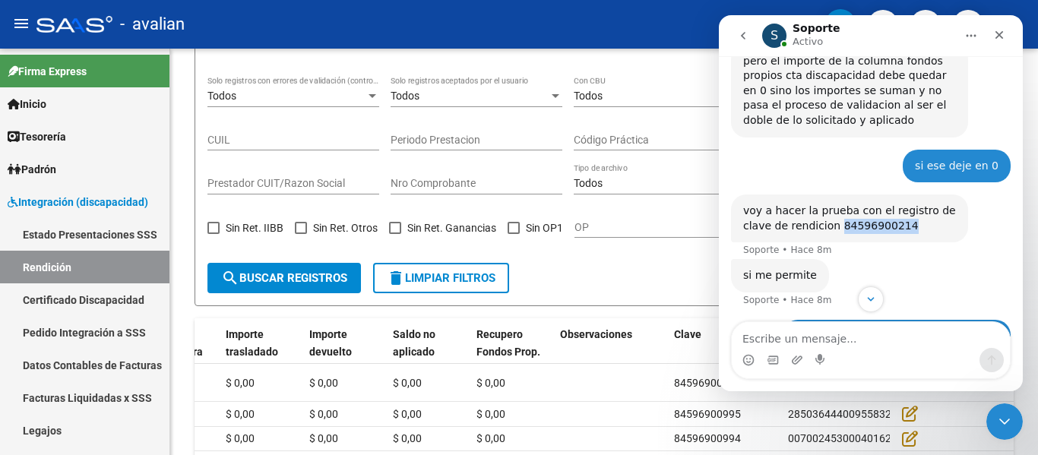
copy div "84596900214"
click at [639, 100] on div "Todos" at bounding box center [653, 96] width 158 height 13
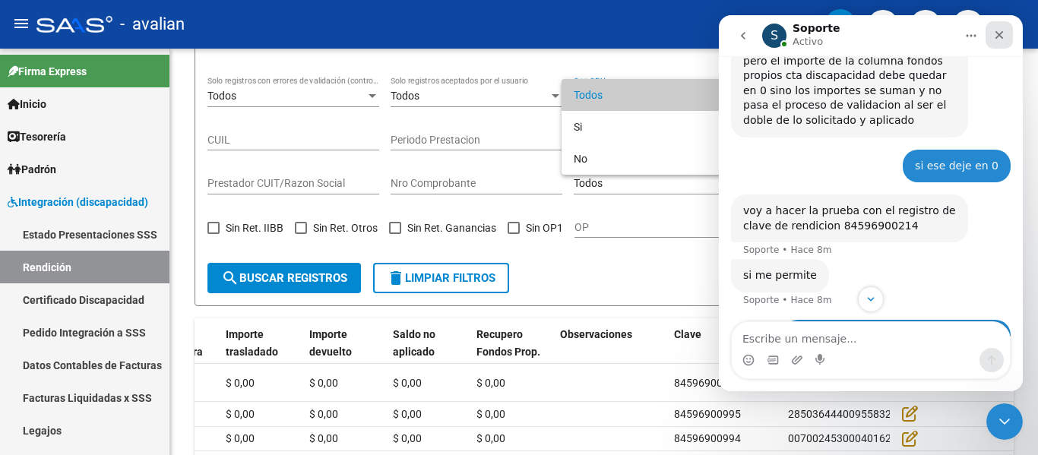
click at [995, 41] on div "Cerrar" at bounding box center [999, 34] width 27 height 27
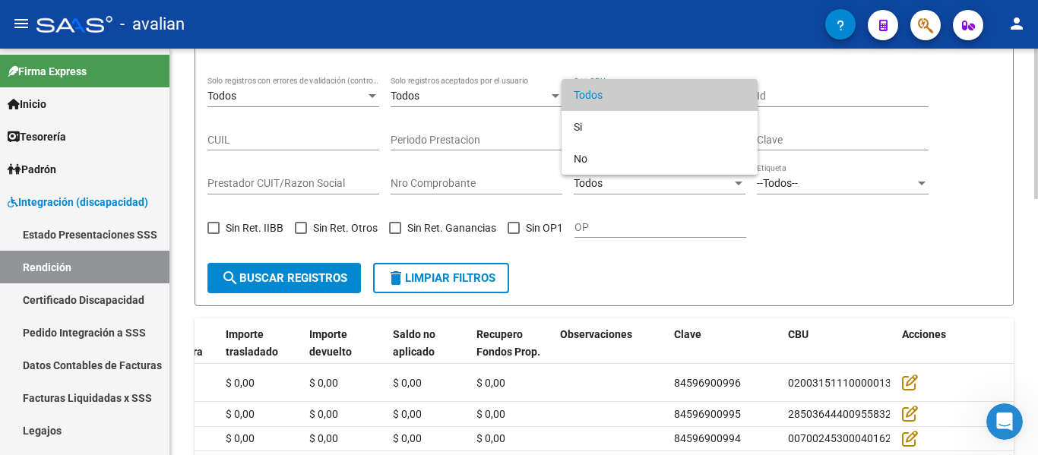
click at [877, 137] on div at bounding box center [519, 227] width 1038 height 455
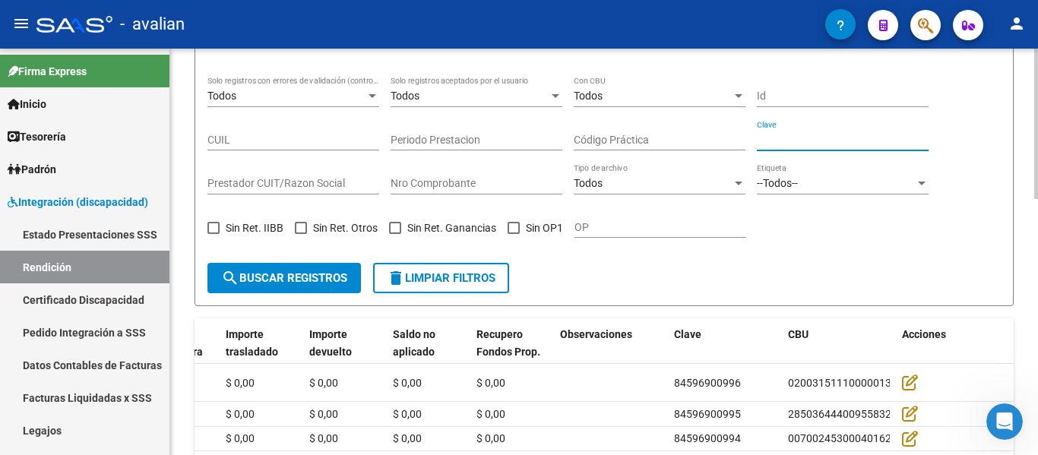
click at [813, 136] on input "Clave" at bounding box center [843, 140] width 172 height 13
paste input "84596900214"
type input "84596900214"
click at [236, 270] on mat-icon "search" at bounding box center [230, 278] width 18 height 18
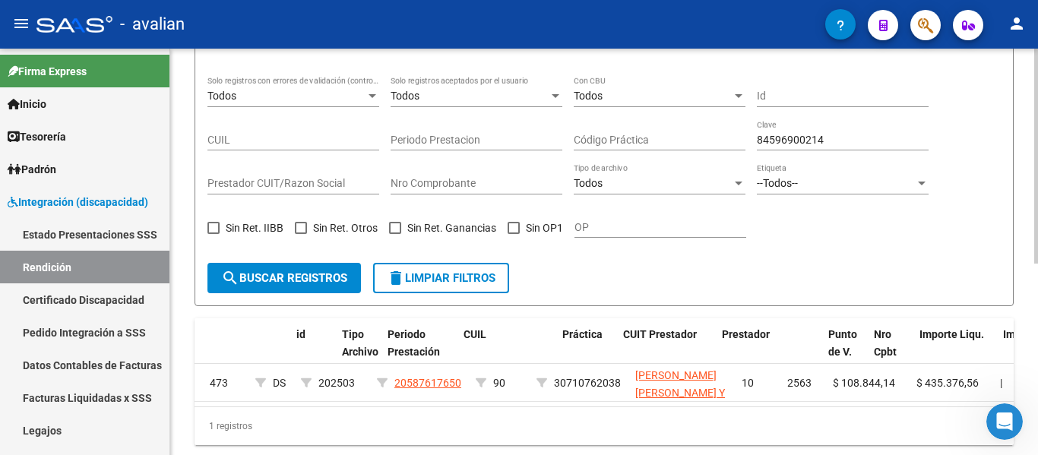
scroll to position [0, 0]
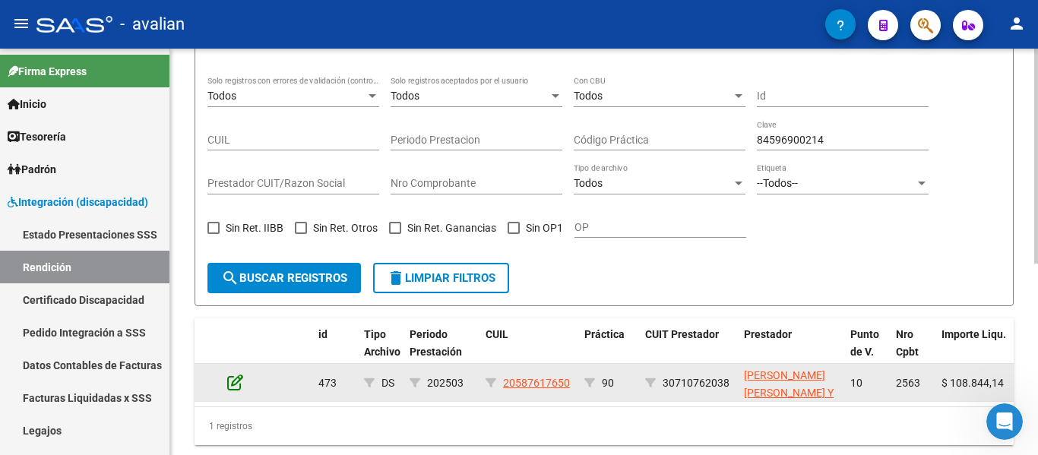
click at [232, 381] on icon at bounding box center [235, 382] width 16 height 17
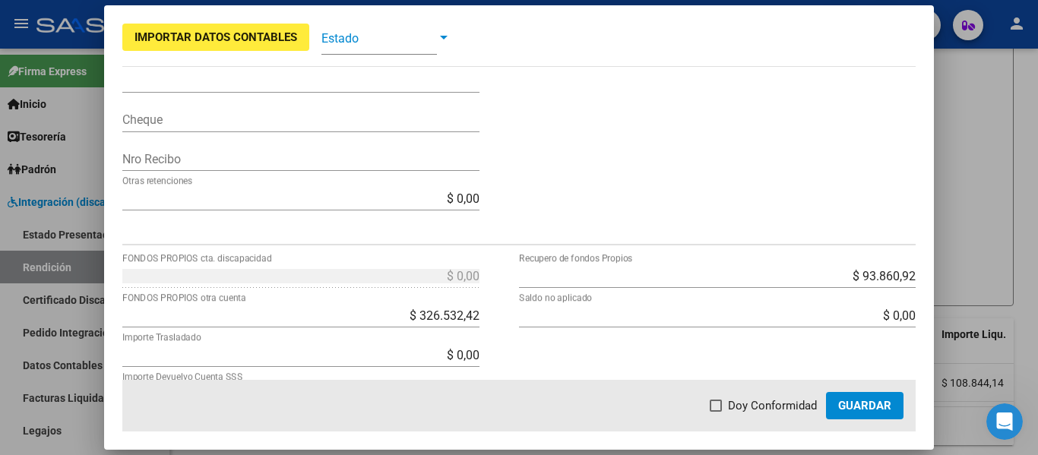
scroll to position [532, 0]
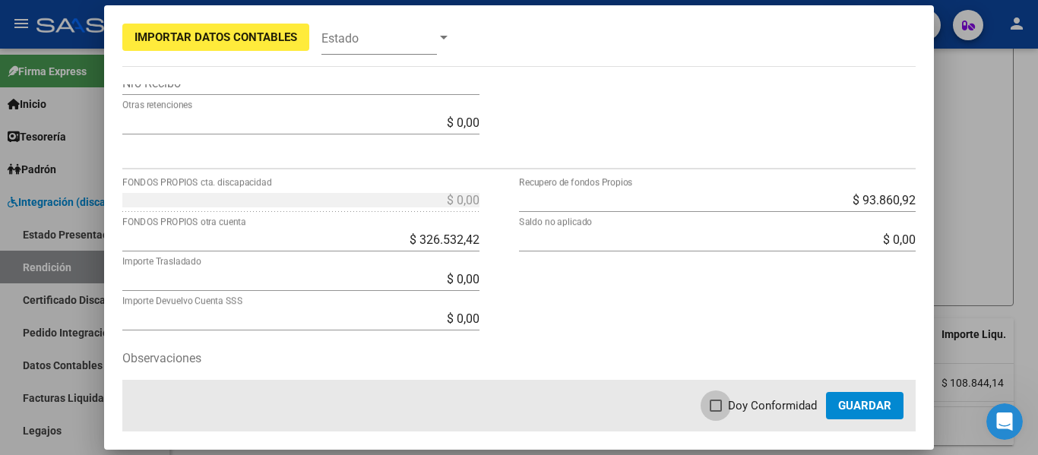
click at [720, 405] on span at bounding box center [716, 406] width 12 height 12
click at [716, 412] on input "Doy Conformidad" at bounding box center [715, 412] width 1 height 1
checkbox input "true"
click at [875, 410] on span "Guardar" at bounding box center [864, 406] width 53 height 14
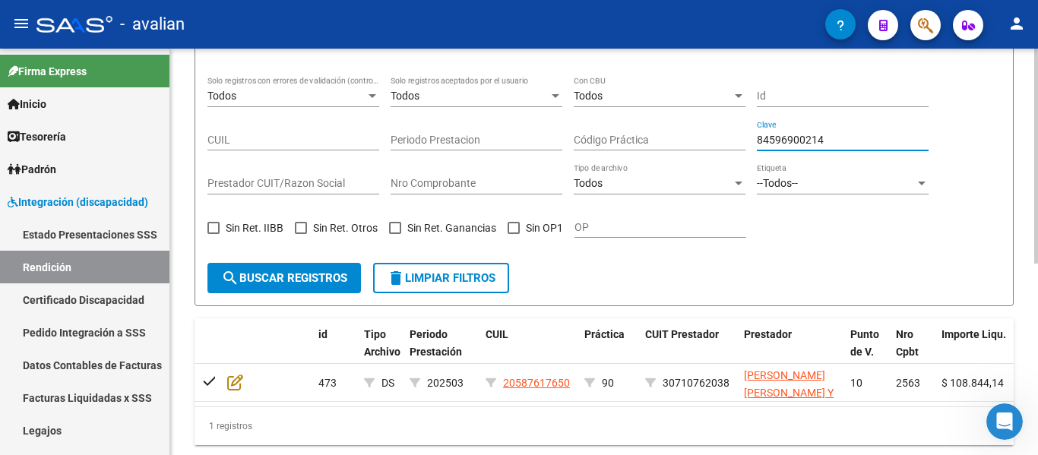
drag, startPoint x: 848, startPoint y: 138, endPoint x: 359, endPoint y: 79, distance: 492.9
click at [359, 79] on div "Todos Solo registros con errores de validación (control 623 instructivo de rend…" at bounding box center [603, 164] width 793 height 175
paste input "30"
type input "84596900230"
click at [248, 263] on button "search Buscar registros" at bounding box center [283, 278] width 153 height 30
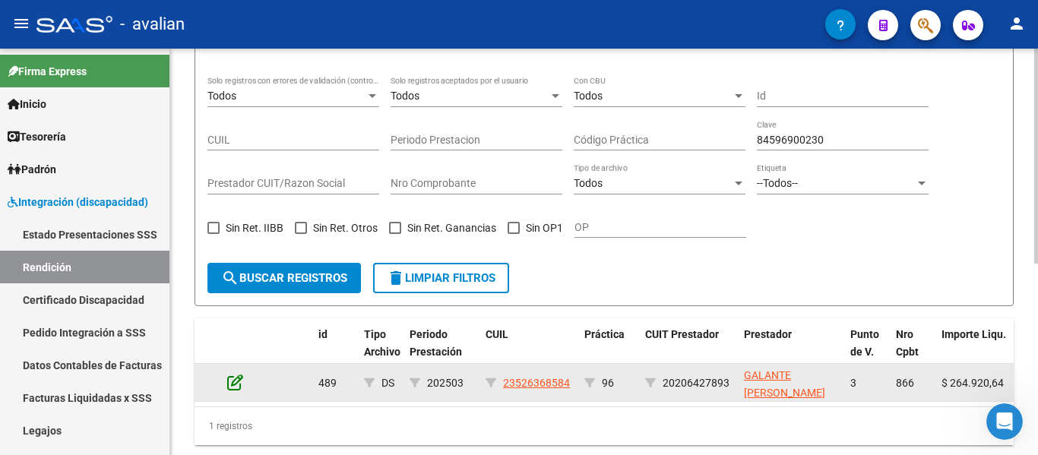
click at [233, 384] on icon at bounding box center [235, 382] width 16 height 17
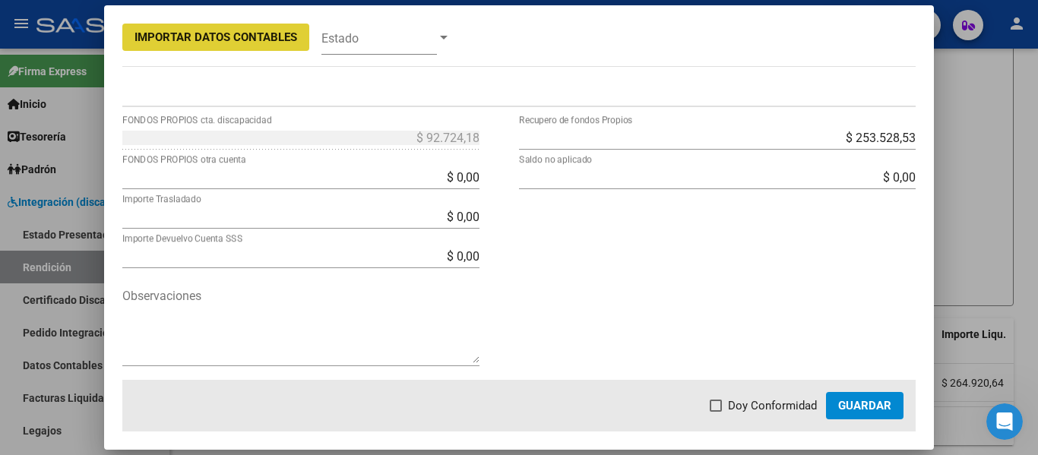
scroll to position [596, 0]
click at [528, 138] on div "$ 92.724,18 FONDOS PROPIOS cta. discapacidad $ 0,00 FONDOS PROPIOS otra cuenta …" at bounding box center [519, 252] width 794 height 256
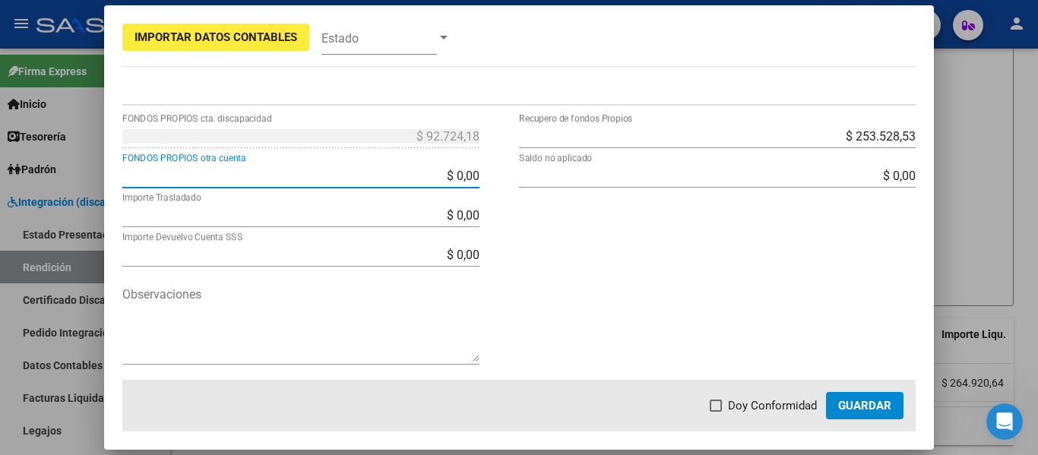
drag, startPoint x: 424, startPoint y: 175, endPoint x: 525, endPoint y: 177, distance: 101.1
click at [525, 177] on div "$ 92.724,18 FONDOS PROPIOS cta. discapacidad $ 0,00 FONDOS PROPIOS otra cuenta …" at bounding box center [519, 252] width 794 height 256
paste input "92.724,18"
type input "$ 92.724,18"
type input "$ 0,00"
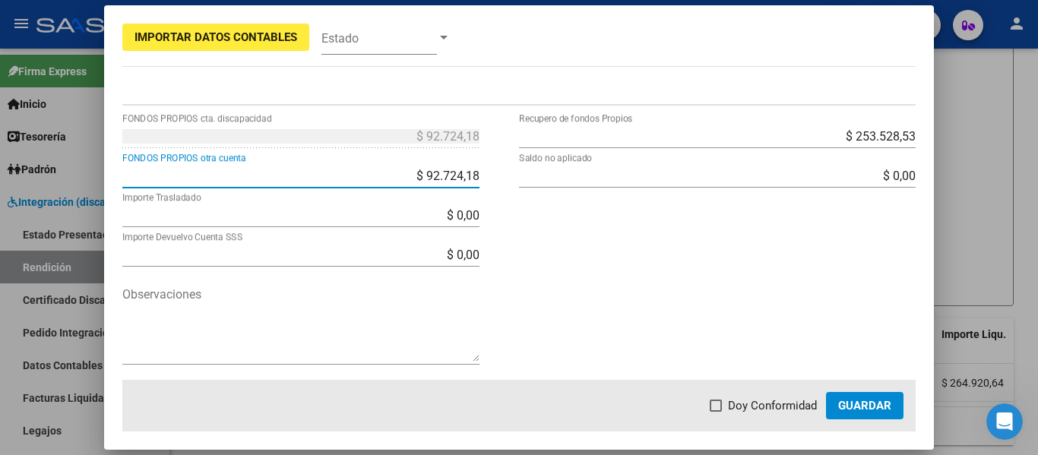
type input "$ 0,00"
click at [504, 179] on div "$ 0,00 FONDOS PROPIOS cta. discapacidad $ 92.724,18 FONDOS PROPIOS otra cuenta …" at bounding box center [320, 252] width 397 height 256
click at [716, 405] on span at bounding box center [716, 406] width 12 height 12
click at [716, 412] on input "Doy Conformidad" at bounding box center [715, 412] width 1 height 1
checkbox input "true"
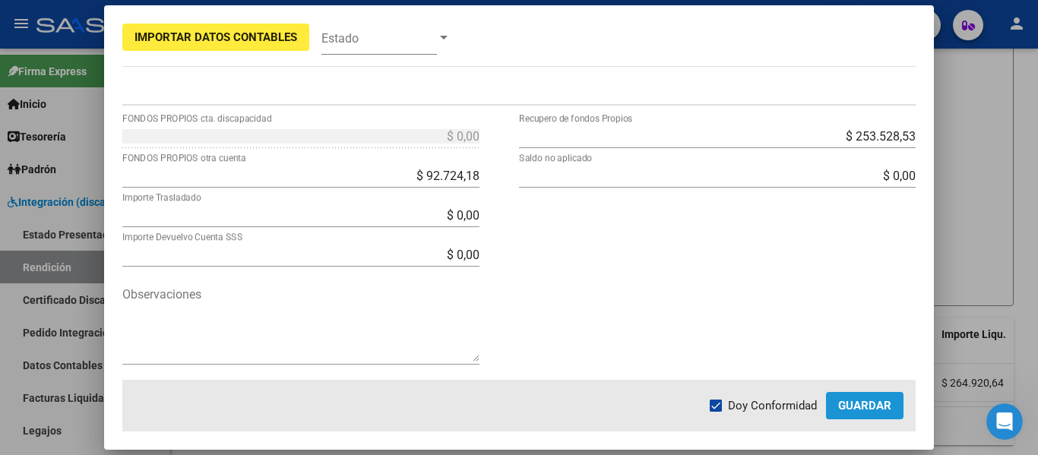
click at [884, 404] on span "Guardar" at bounding box center [864, 406] width 53 height 14
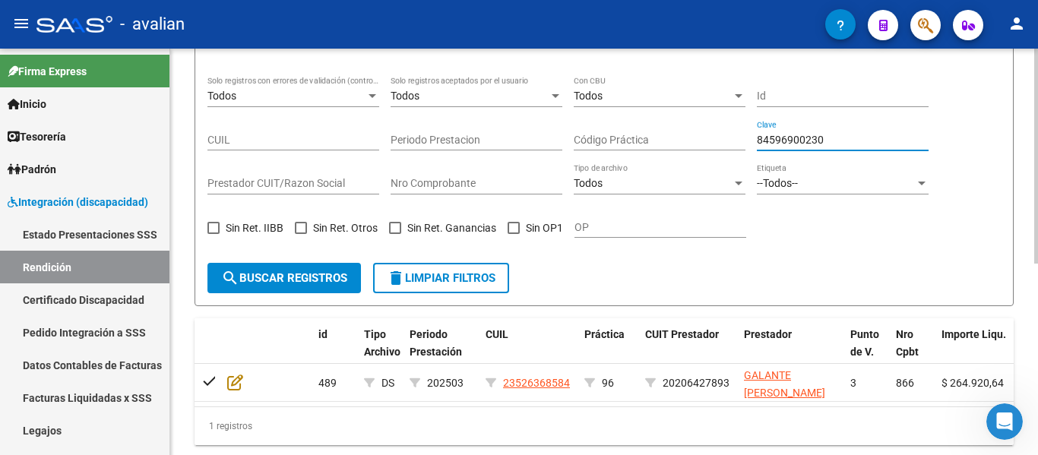
drag, startPoint x: 827, startPoint y: 138, endPoint x: 541, endPoint y: 131, distance: 285.8
click at [541, 131] on div "Todos Solo registros con errores de validación (control 623 instructivo de rend…" at bounding box center [603, 164] width 793 height 175
paste input "385"
type input "84596900385"
click at [250, 279] on span "search Buscar registros" at bounding box center [284, 278] width 126 height 14
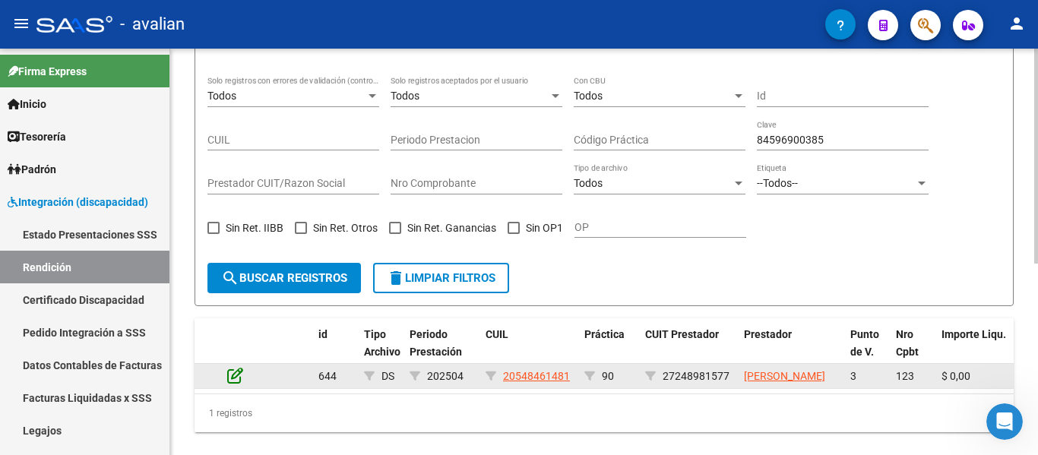
click at [229, 384] on icon at bounding box center [235, 375] width 16 height 17
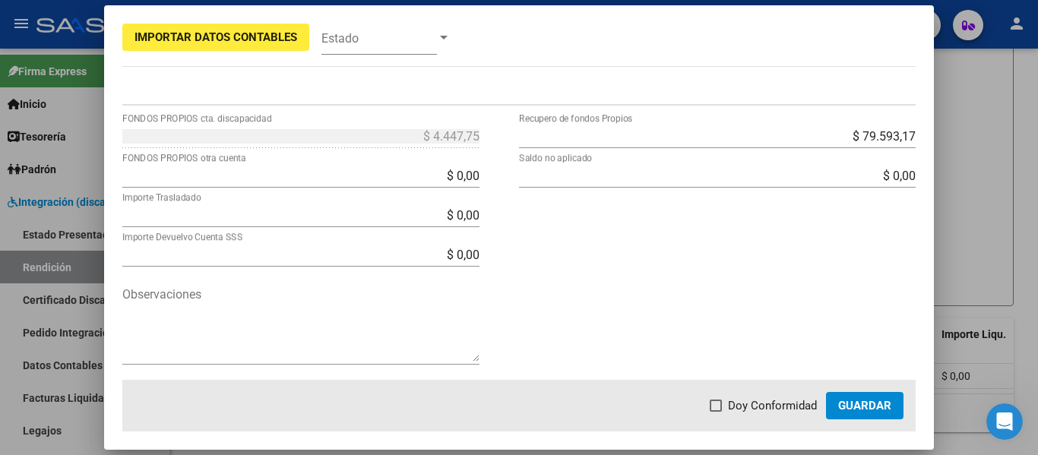
click at [507, 138] on div "$ 4.447,75 FONDOS PROPIOS cta. discapacidad $ 0,00 FONDOS PROPIOS otra cuenta $…" at bounding box center [320, 252] width 397 height 256
drag, startPoint x: 447, startPoint y: 168, endPoint x: 523, endPoint y: 179, distance: 76.7
click at [523, 179] on div "$ 4.447,75 FONDOS PROPIOS cta. discapacidad $ 0,00 FONDOS PROPIOS otra cuenta $…" at bounding box center [519, 252] width 794 height 256
paste input "4.447,75"
type input "$ 4.447,75"
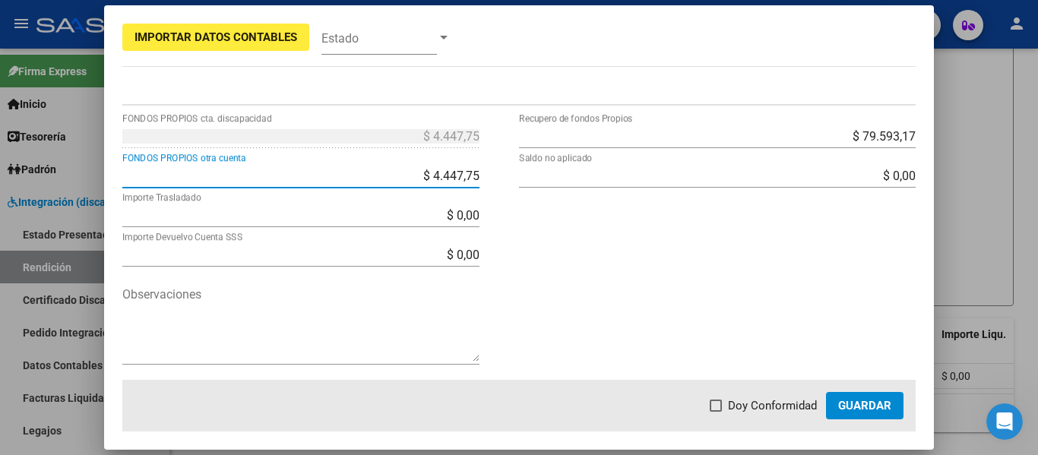
type input "-$ 0,00"
type input "$ 0,00"
click at [550, 232] on div "$ 79.593,17 Recupero de fondos Propios $ 0,00 Saldo no aplicado" at bounding box center [717, 252] width 397 height 256
click at [710, 409] on mat-dialog-actions "Doy Conformidad Guardar" at bounding box center [519, 406] width 794 height 52
click at [725, 404] on label "Doy Conformidad" at bounding box center [763, 406] width 107 height 18
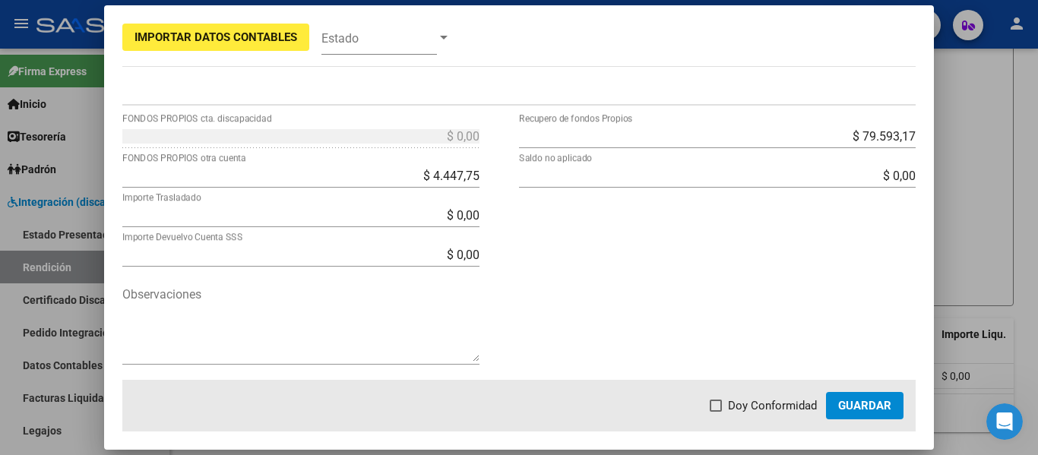
click at [716, 412] on input "Doy Conformidad" at bounding box center [715, 412] width 1 height 1
checkbox input "true"
click at [840, 404] on span "Guardar" at bounding box center [864, 406] width 53 height 14
click at [856, 397] on button "Guardar" at bounding box center [865, 405] width 78 height 27
drag, startPoint x: 837, startPoint y: 385, endPoint x: 495, endPoint y: 213, distance: 383.7
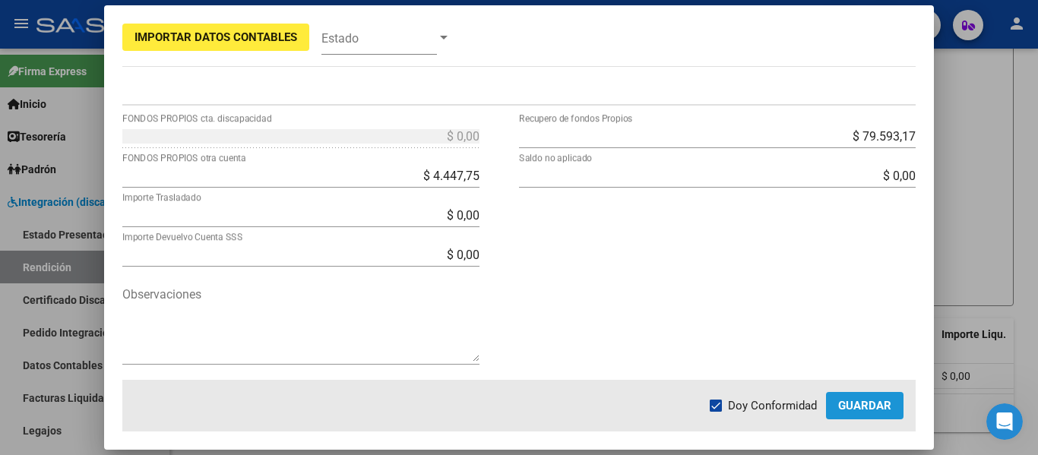
click at [805, 371] on mat-dialog-container "Importar Datos Contables Estado 3 Punto de Venta * DS Tipo Archivo * Análisis p…" at bounding box center [519, 227] width 831 height 445
click at [474, 133] on app-form-text-field "$ 0,00 FONDOS PROPIOS cta. discapacidad" at bounding box center [306, 136] width 369 height 14
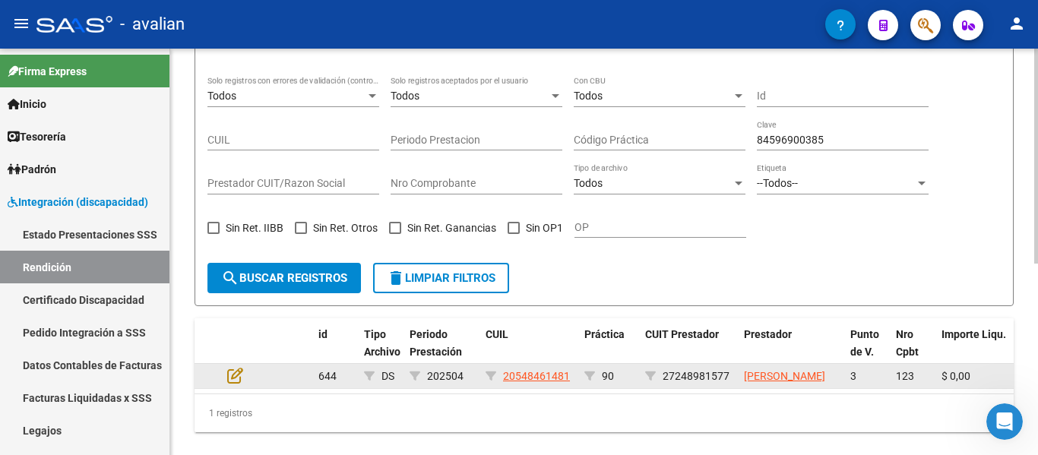
click at [243, 377] on div at bounding box center [247, 375] width 41 height 17
click at [238, 380] on icon at bounding box center [235, 375] width 16 height 17
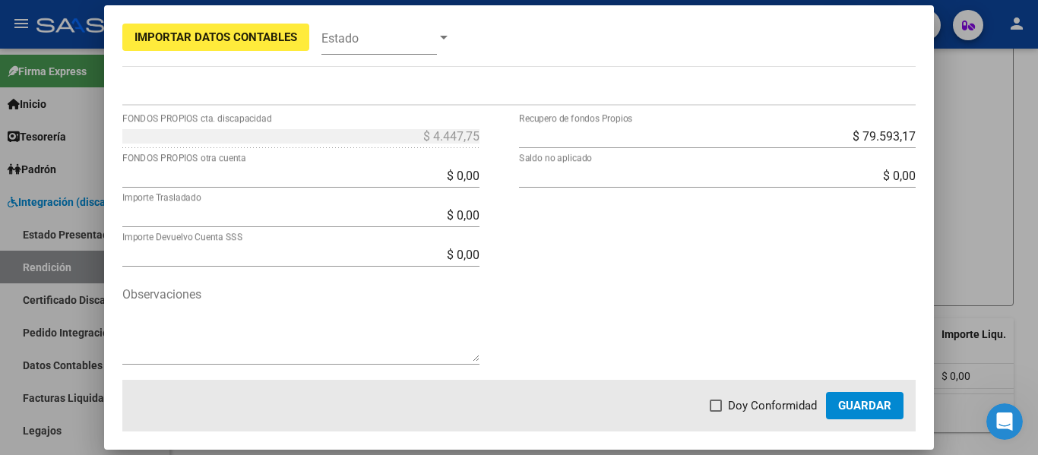
click at [528, 148] on div "$ 4.447,75 FONDOS PROPIOS cta. discapacidad $ 0,00 FONDOS PROPIOS otra cuenta $…" at bounding box center [519, 252] width 794 height 256
drag, startPoint x: 425, startPoint y: 181, endPoint x: 551, endPoint y: 175, distance: 126.3
click at [551, 176] on div "$ 4.447,75 FONDOS PROPIOS cta. discapacidad $ 0,00 FONDOS PROPIOS otra cuenta $…" at bounding box center [519, 252] width 794 height 256
paste input "4.447,75"
type input "$ 4.447,75"
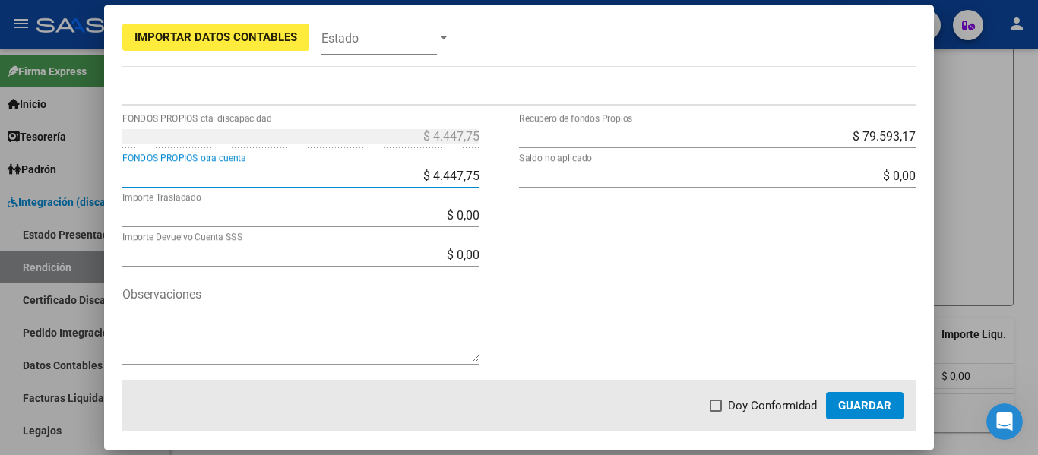
type input "-$ 0,00"
type input "$ 0,00"
click at [605, 258] on div "$ 79.593,17 Recupero de fondos Propios $ 0,00 Saldo no aplicado" at bounding box center [717, 252] width 397 height 256
click at [724, 406] on label "Doy Conformidad" at bounding box center [763, 406] width 107 height 18
click at [716, 412] on input "Doy Conformidad" at bounding box center [715, 412] width 1 height 1
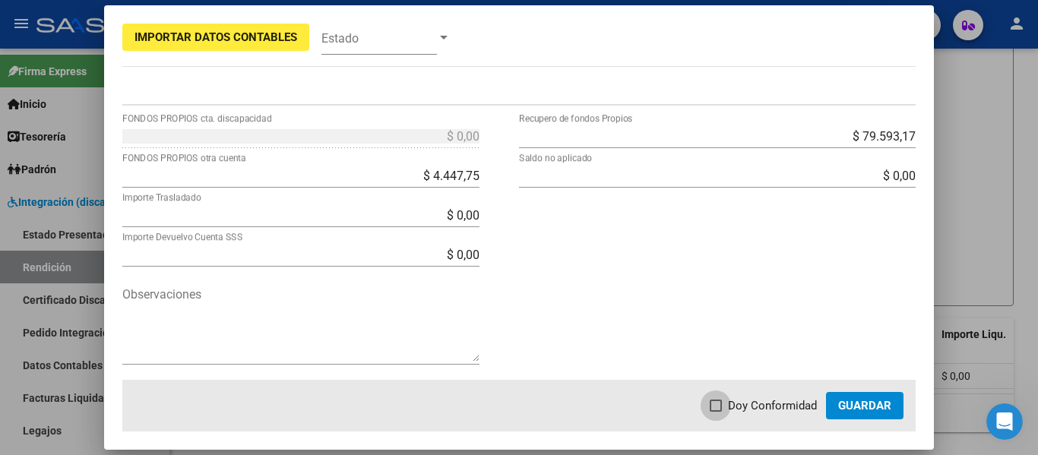
checkbox input "true"
click at [857, 401] on span "Guardar" at bounding box center [864, 406] width 53 height 14
click at [470, 146] on div "$ 0,00 FONDOS PROPIOS cta. discapacidad" at bounding box center [300, 136] width 357 height 24
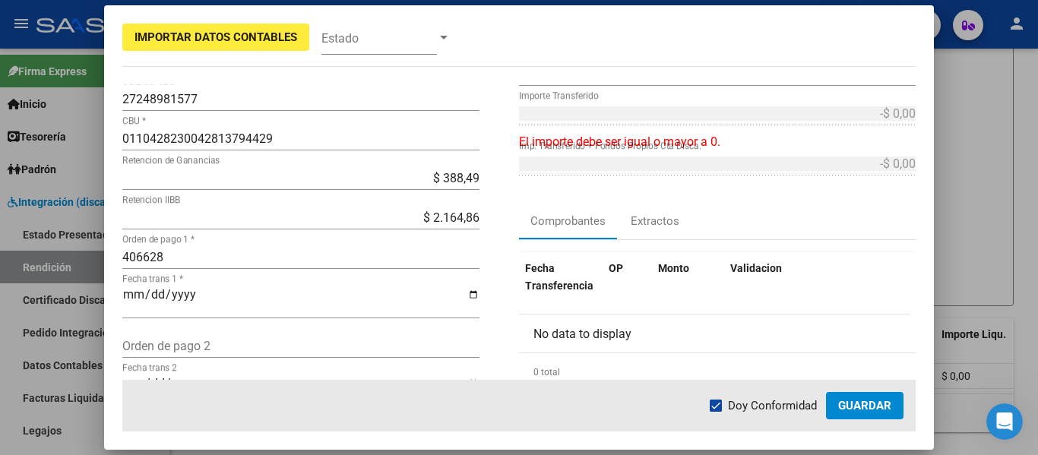
scroll to position [140, 0]
click at [75, 152] on div at bounding box center [519, 227] width 1038 height 455
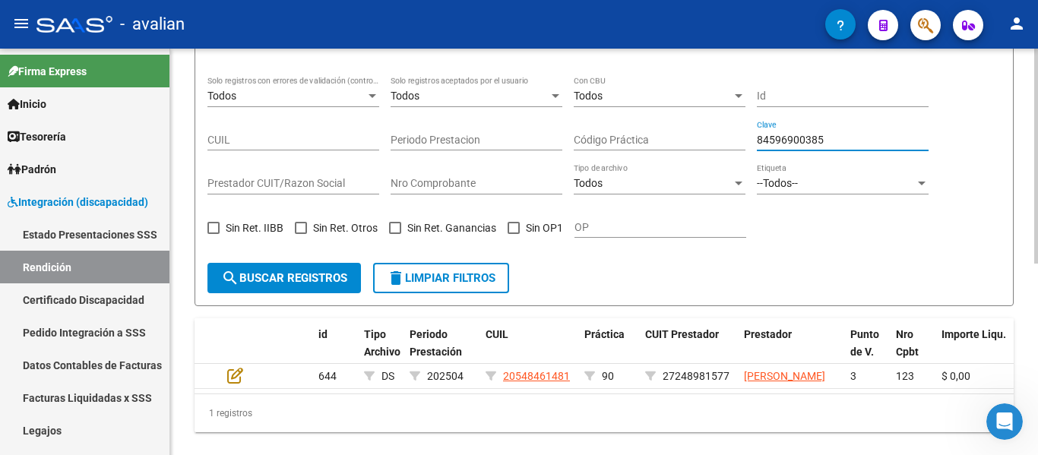
drag, startPoint x: 758, startPoint y: 140, endPoint x: 895, endPoint y: 134, distance: 136.9
click at [895, 134] on input "84596900385" at bounding box center [843, 140] width 172 height 13
paste input "94"
click at [263, 273] on span "search Buscar registros" at bounding box center [284, 278] width 126 height 14
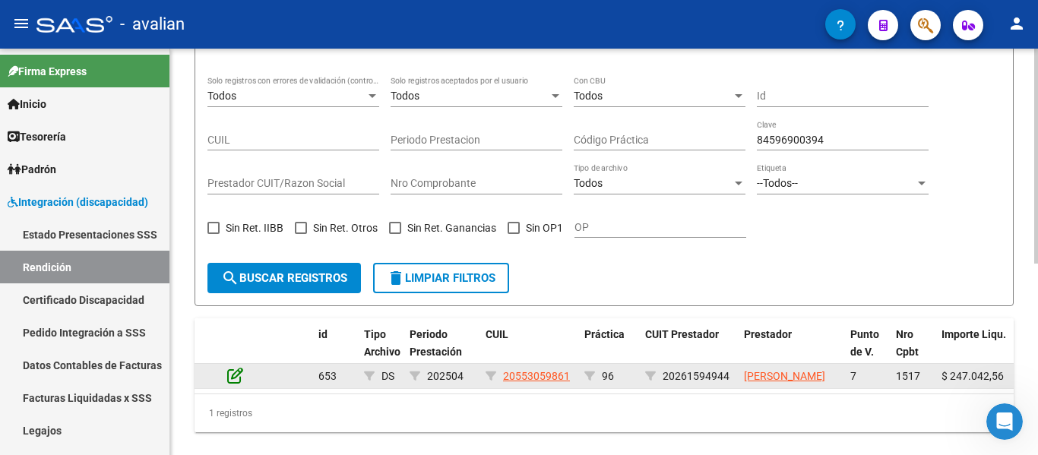
click at [232, 384] on icon at bounding box center [235, 375] width 16 height 17
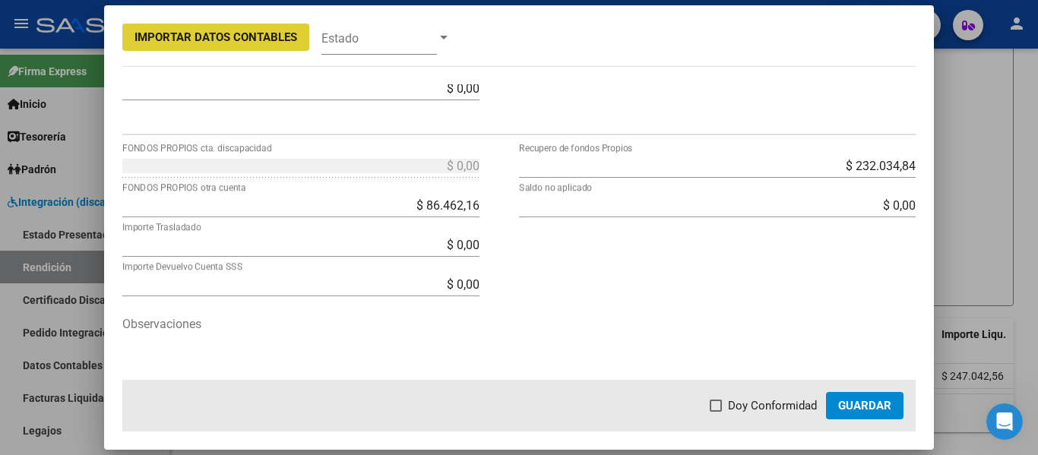
scroll to position [596, 0]
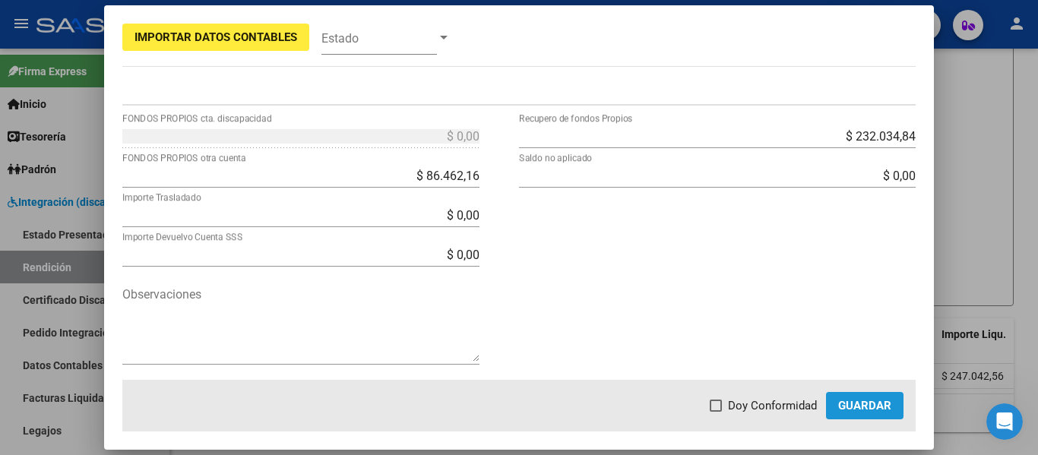
click at [859, 402] on span "Guardar" at bounding box center [864, 406] width 53 height 14
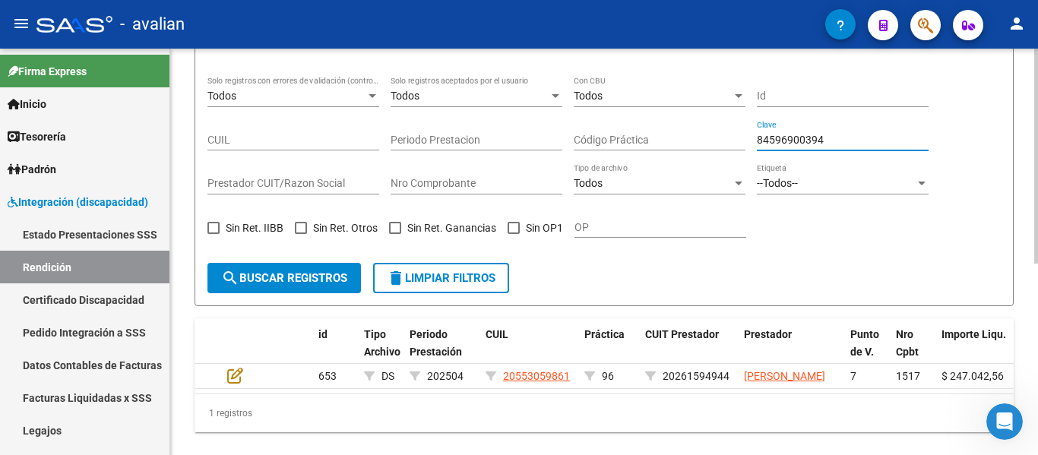
drag, startPoint x: 844, startPoint y: 138, endPoint x: 266, endPoint y: 102, distance: 579.4
click at [266, 102] on div "Todos Solo registros con errores de validación (control 623 instructivo de rend…" at bounding box center [603, 164] width 793 height 175
paste input "85"
click at [914, 241] on div "Todos Solo registros con errores de validación (control 623 instructivo de rend…" at bounding box center [603, 164] width 793 height 175
click at [280, 278] on span "search Buscar registros" at bounding box center [284, 278] width 126 height 14
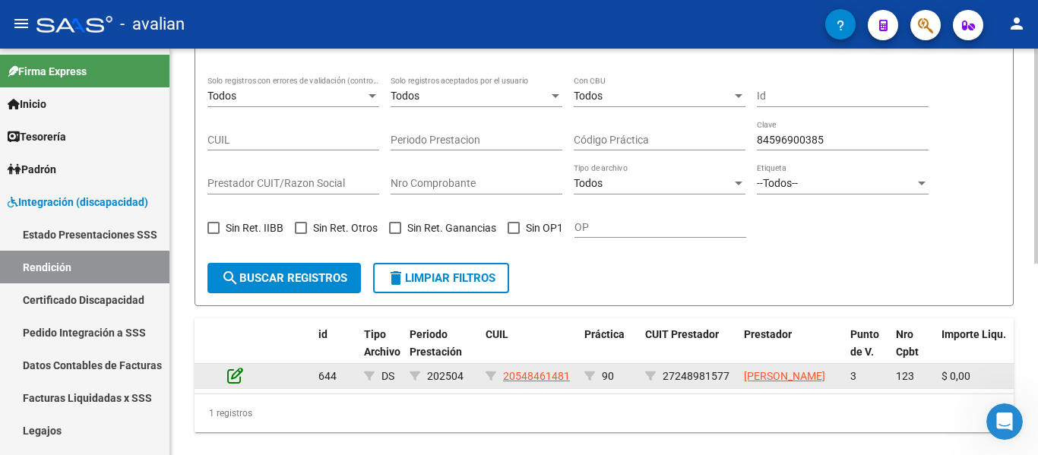
click at [236, 377] on icon at bounding box center [235, 375] width 16 height 17
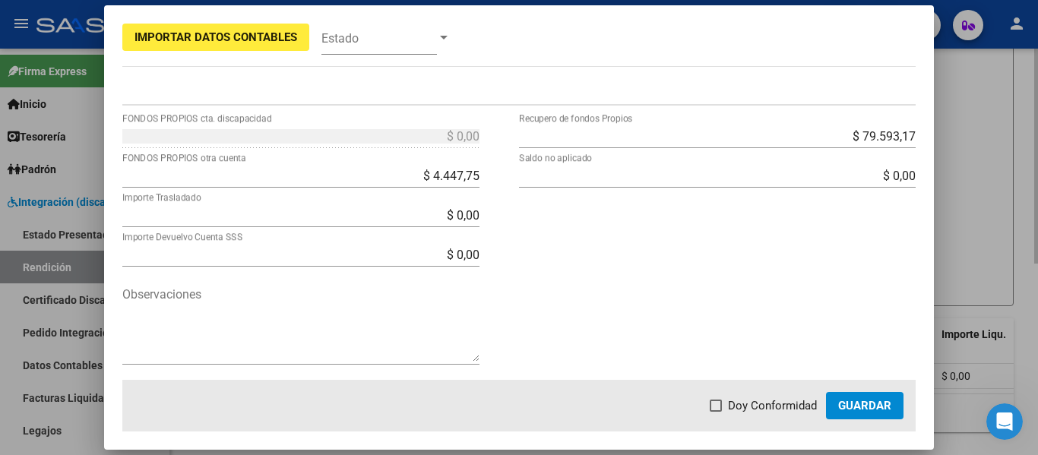
click at [971, 201] on div at bounding box center [519, 227] width 1038 height 455
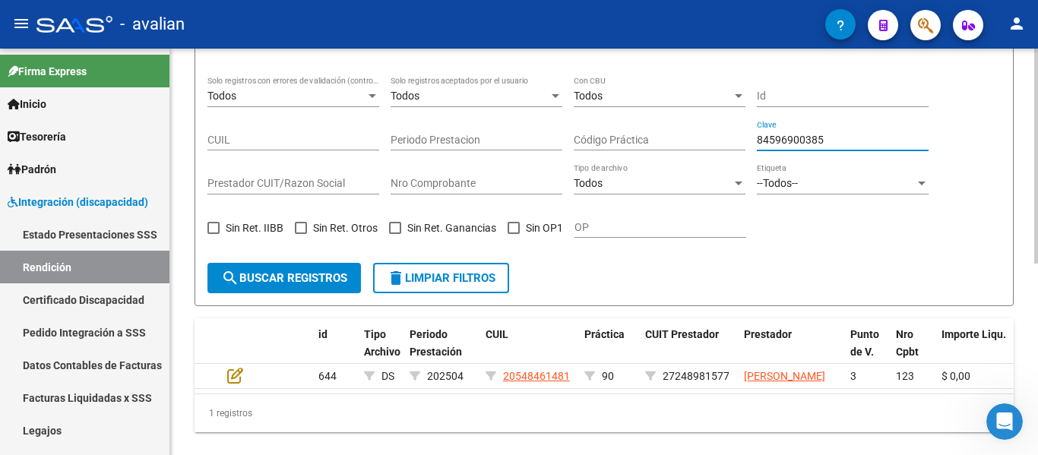
drag, startPoint x: 839, startPoint y: 135, endPoint x: 388, endPoint y: 122, distance: 451.6
click at [388, 122] on div "Todos Solo registros con errores de validación (control 623 instructivo de rend…" at bounding box center [603, 164] width 793 height 175
paste input "230"
click at [862, 226] on div "Todos Solo registros con errores de validación (control 623 instructivo de rend…" at bounding box center [603, 164] width 793 height 175
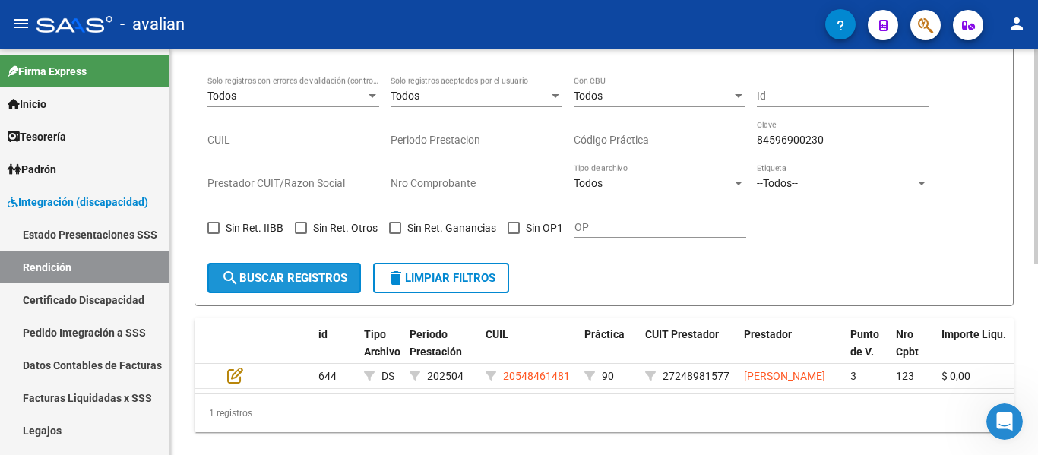
click at [258, 280] on span "search Buscar registros" at bounding box center [284, 278] width 126 height 14
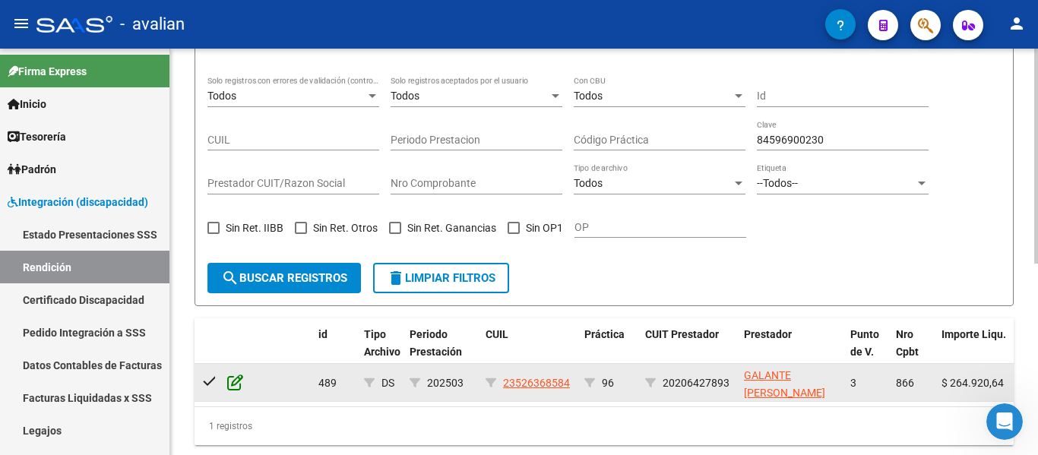
click at [239, 381] on icon at bounding box center [235, 382] width 16 height 17
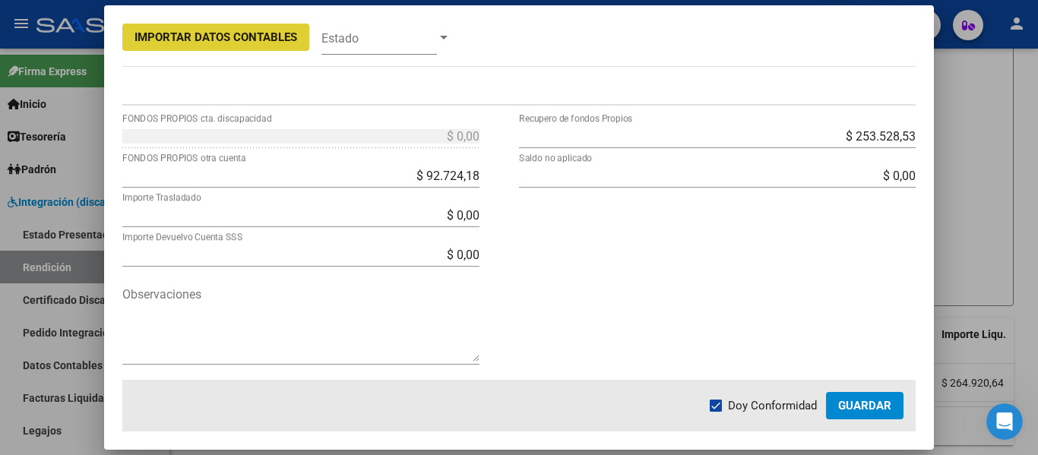
click at [991, 136] on div at bounding box center [519, 227] width 1038 height 455
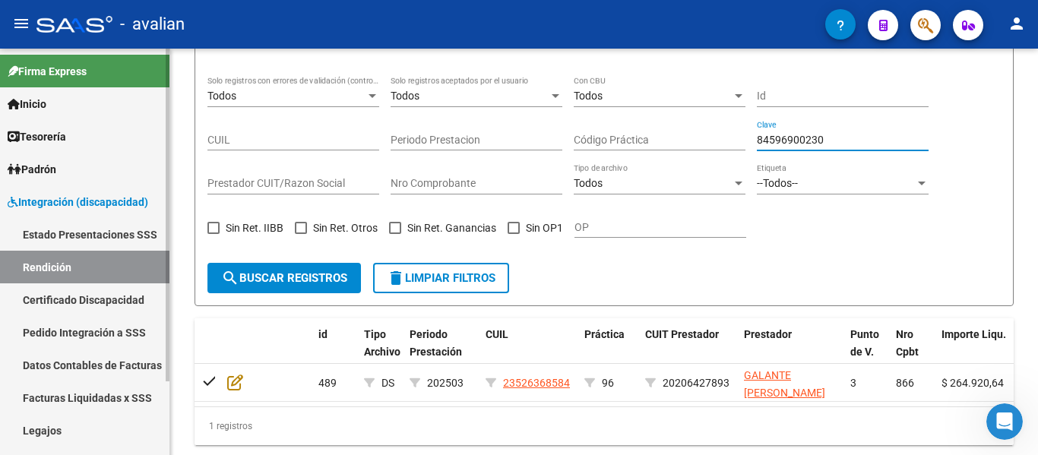
drag, startPoint x: 845, startPoint y: 133, endPoint x: 134, endPoint y: 97, distance: 712.2
click at [135, 97] on mat-sidenav-container "Firma Express Inicio Calendario SSS Instructivos Contacto OS Tesorería Extracto…" at bounding box center [519, 252] width 1038 height 407
paste input "14"
type input "84596900214"
click at [831, 248] on div "Todos Solo registros con errores de validación (control 623 instructivo de rend…" at bounding box center [603, 164] width 793 height 175
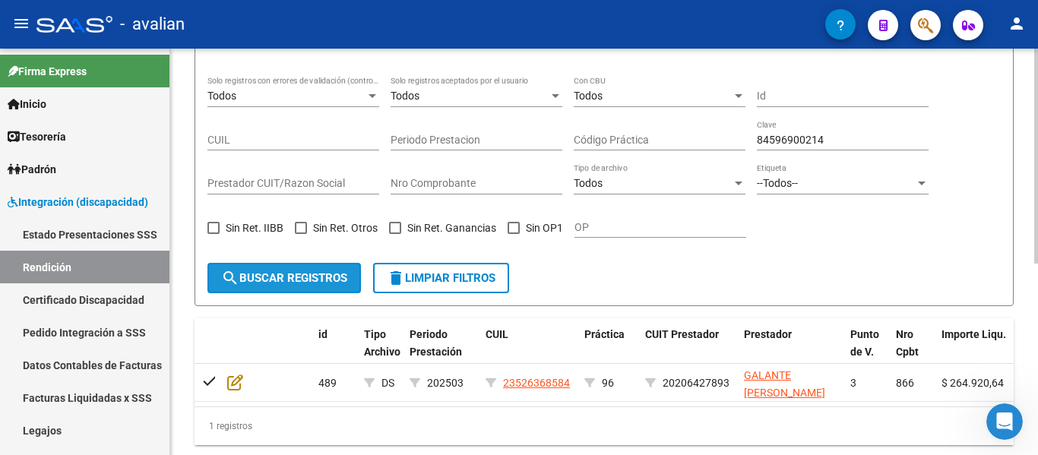
click at [238, 284] on mat-icon "search" at bounding box center [230, 278] width 18 height 18
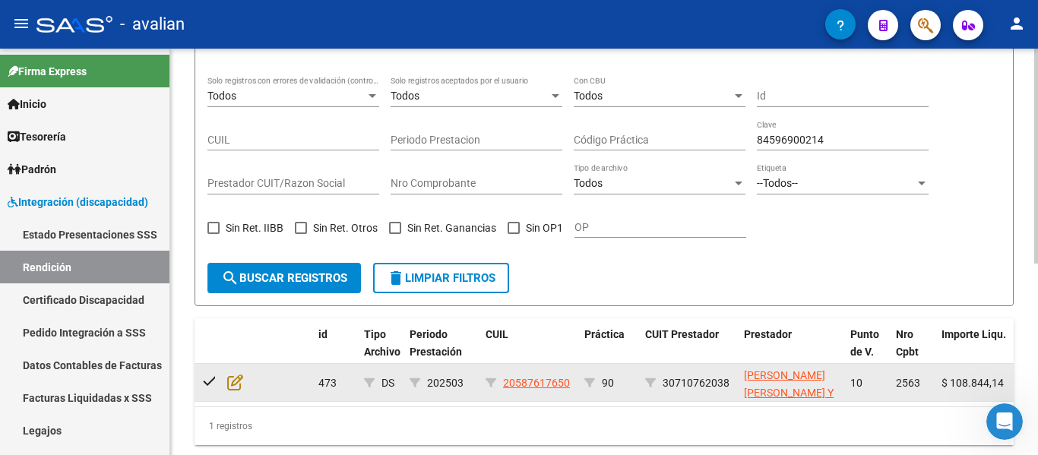
click at [244, 383] on div at bounding box center [247, 382] width 41 height 17
click at [239, 385] on icon at bounding box center [235, 382] width 16 height 17
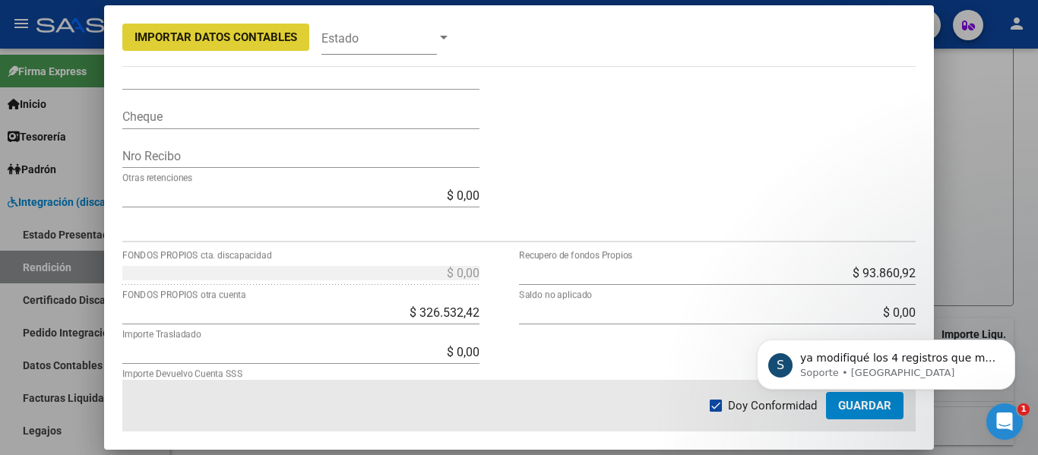
scroll to position [532, 0]
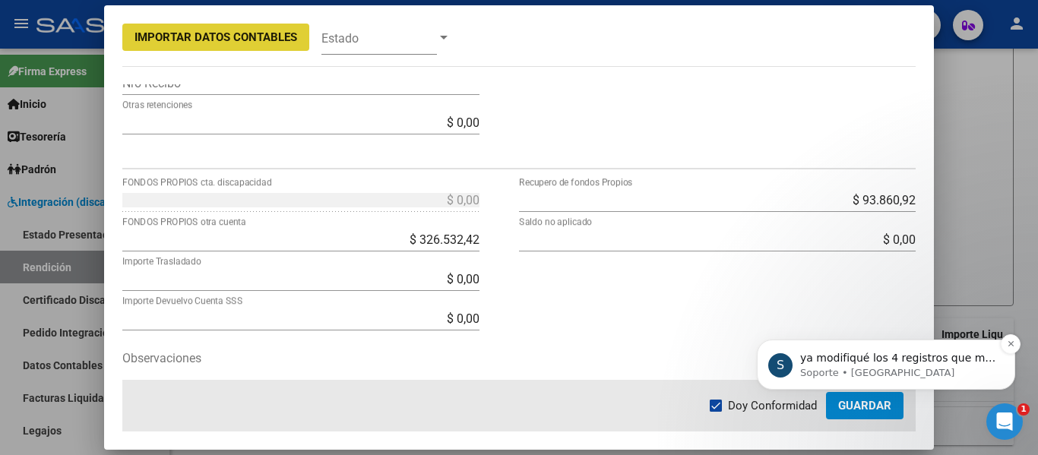
click at [946, 372] on p "Soporte • [GEOGRAPHIC_DATA]" at bounding box center [898, 373] width 196 height 14
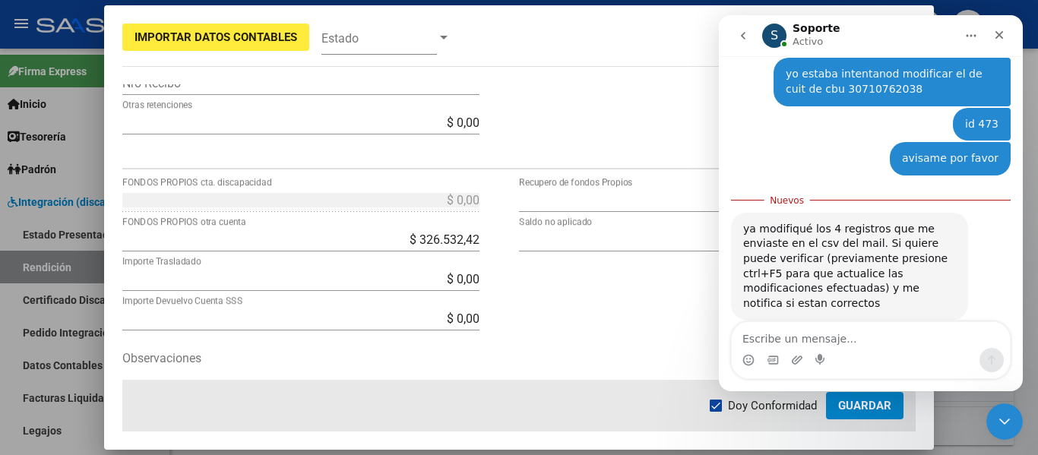
scroll to position [1154, 0]
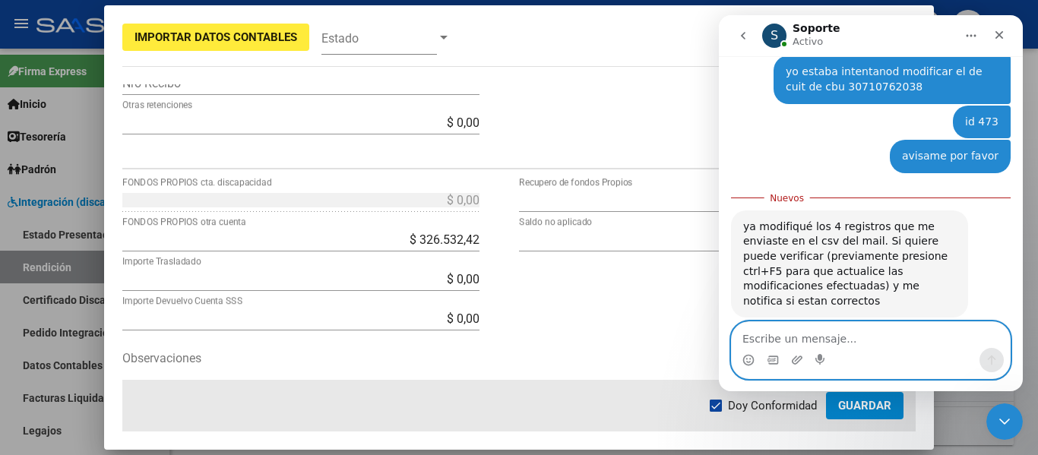
click at [770, 340] on textarea "Escribe un mensaje..." at bounding box center [871, 335] width 278 height 26
type textarea "perfecto, los estaba mirando"
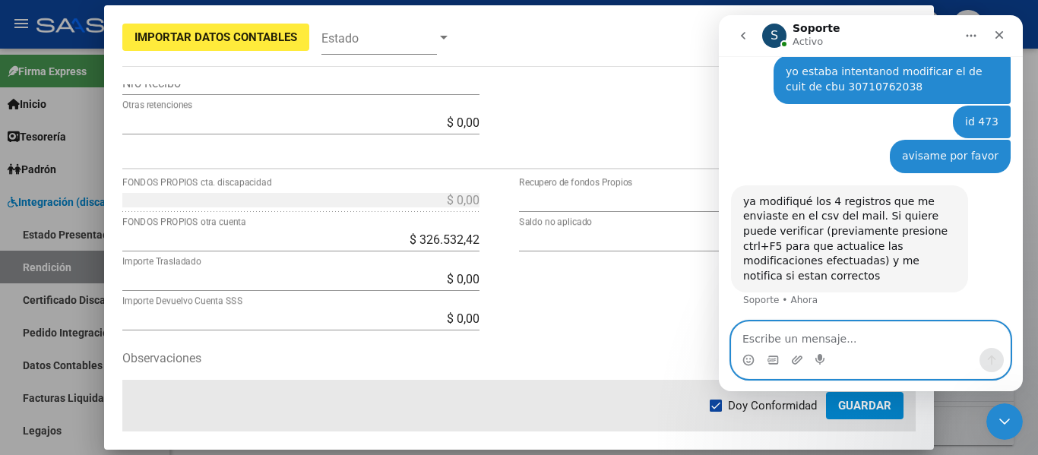
scroll to position [1175, 0]
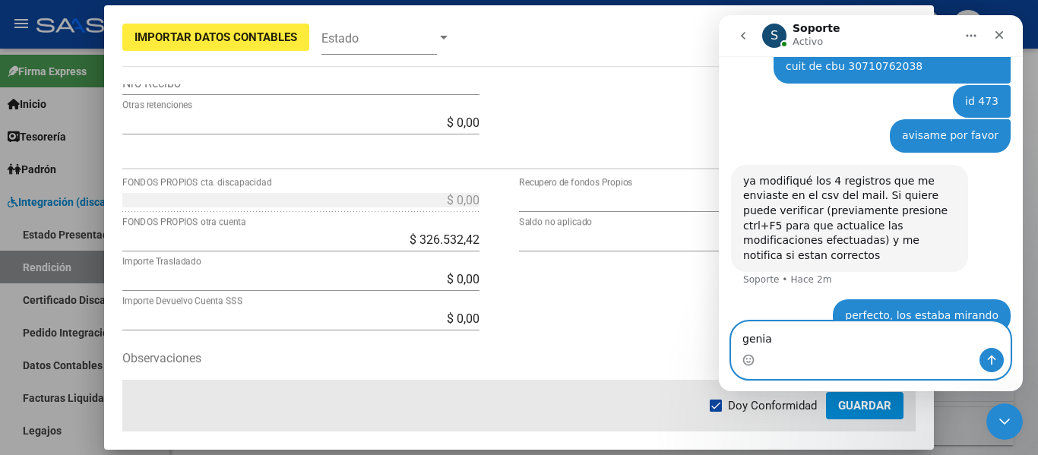
type textarea "genial"
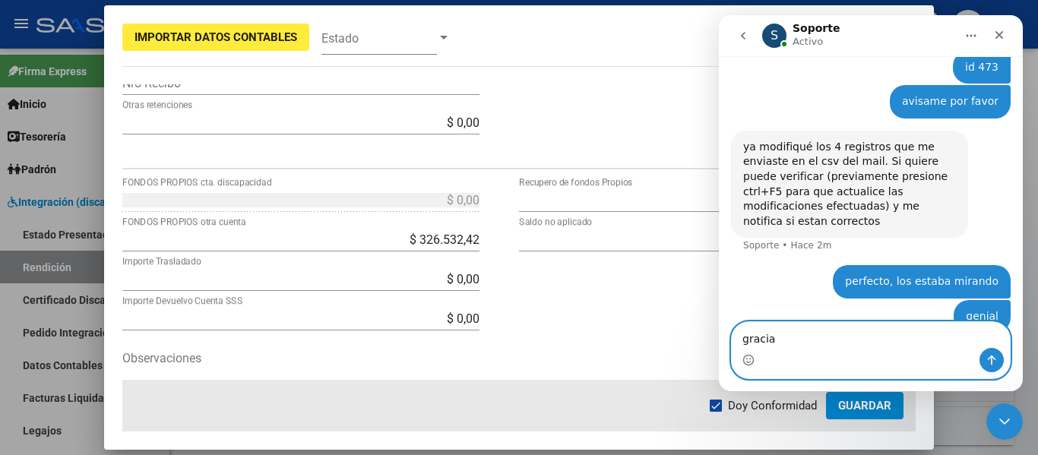
type textarea "gracias"
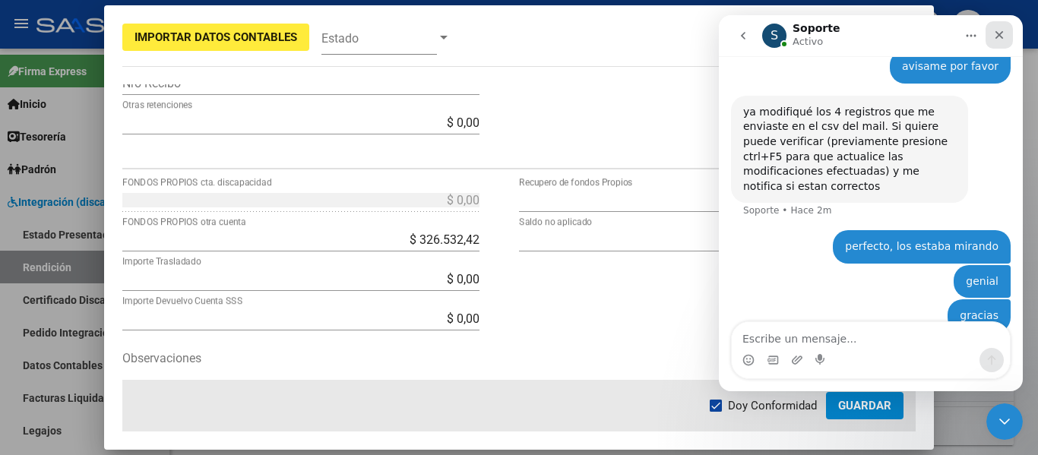
click at [997, 33] on icon "Cerrar" at bounding box center [999, 35] width 8 height 8
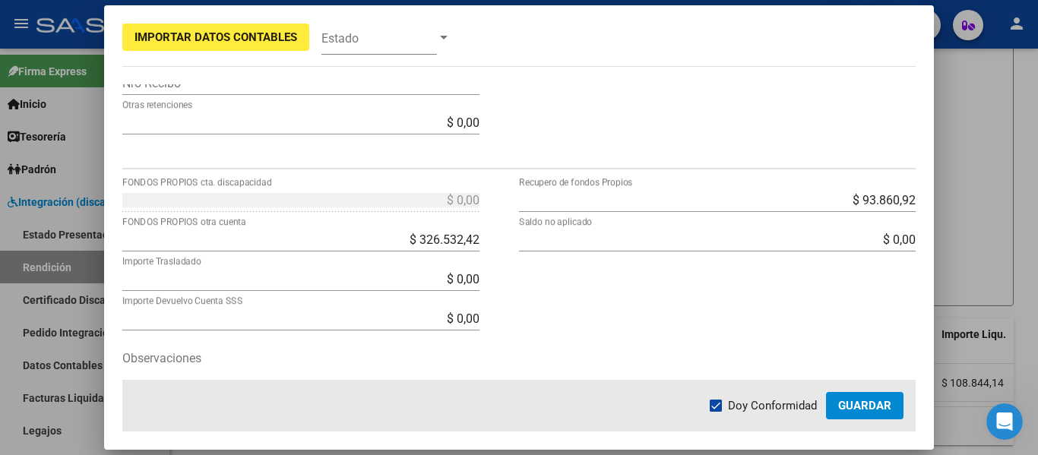
click at [970, 183] on div at bounding box center [519, 227] width 1038 height 455
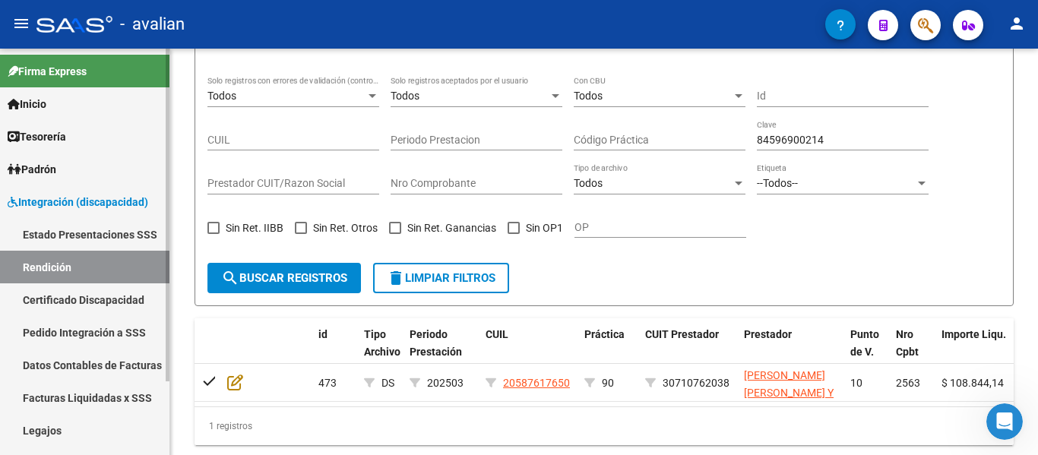
click at [49, 262] on link "Rendición" at bounding box center [84, 267] width 169 height 33
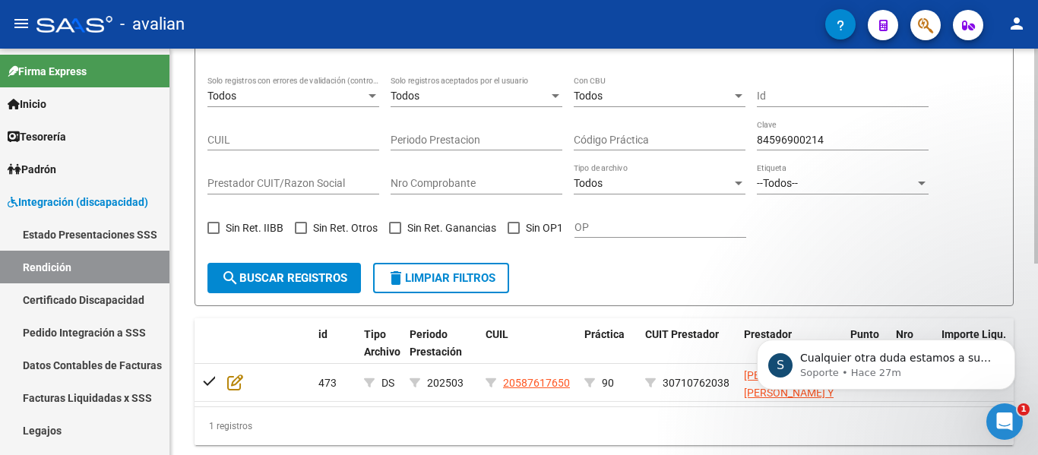
scroll to position [0, 0]
click at [1008, 415] on icon "Abrir Intercom Messenger" at bounding box center [1002, 419] width 25 height 25
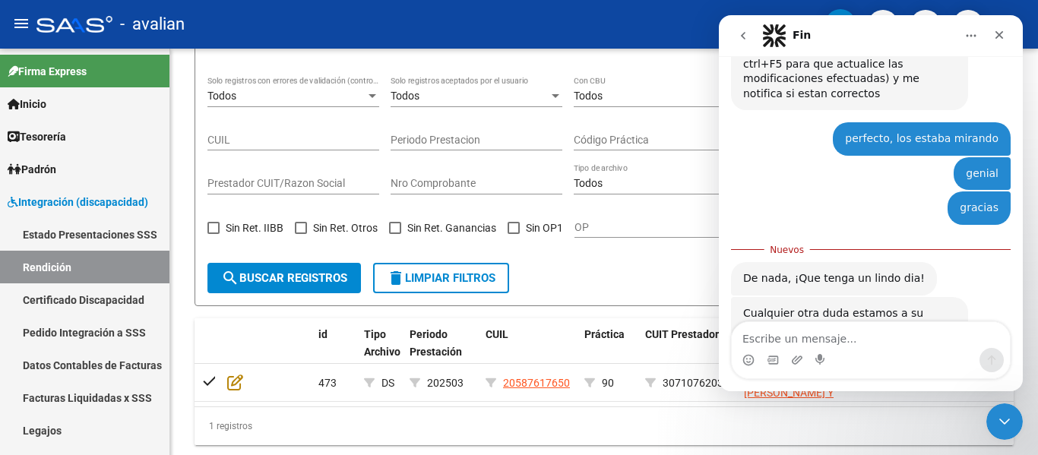
scroll to position [1364, 0]
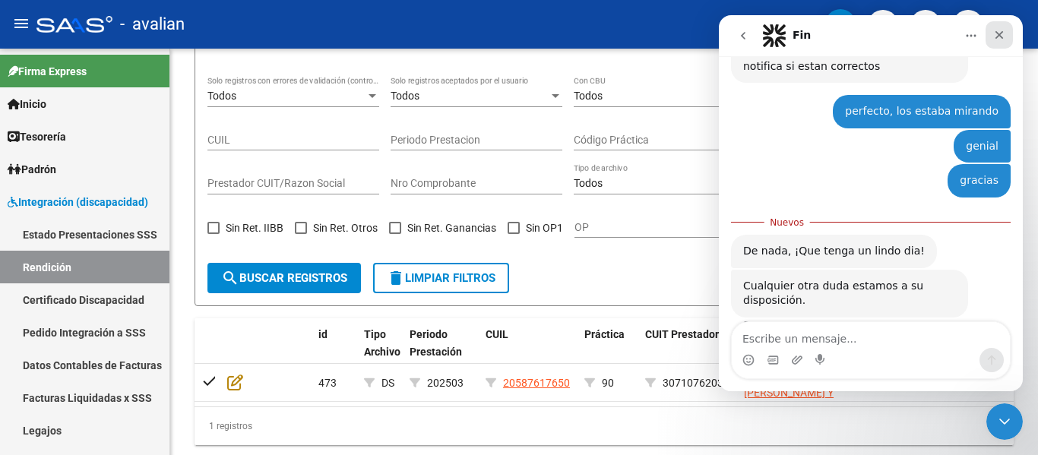
click at [1001, 33] on icon "Cerrar" at bounding box center [999, 35] width 8 height 8
